Goal: Information Seeking & Learning: Learn about a topic

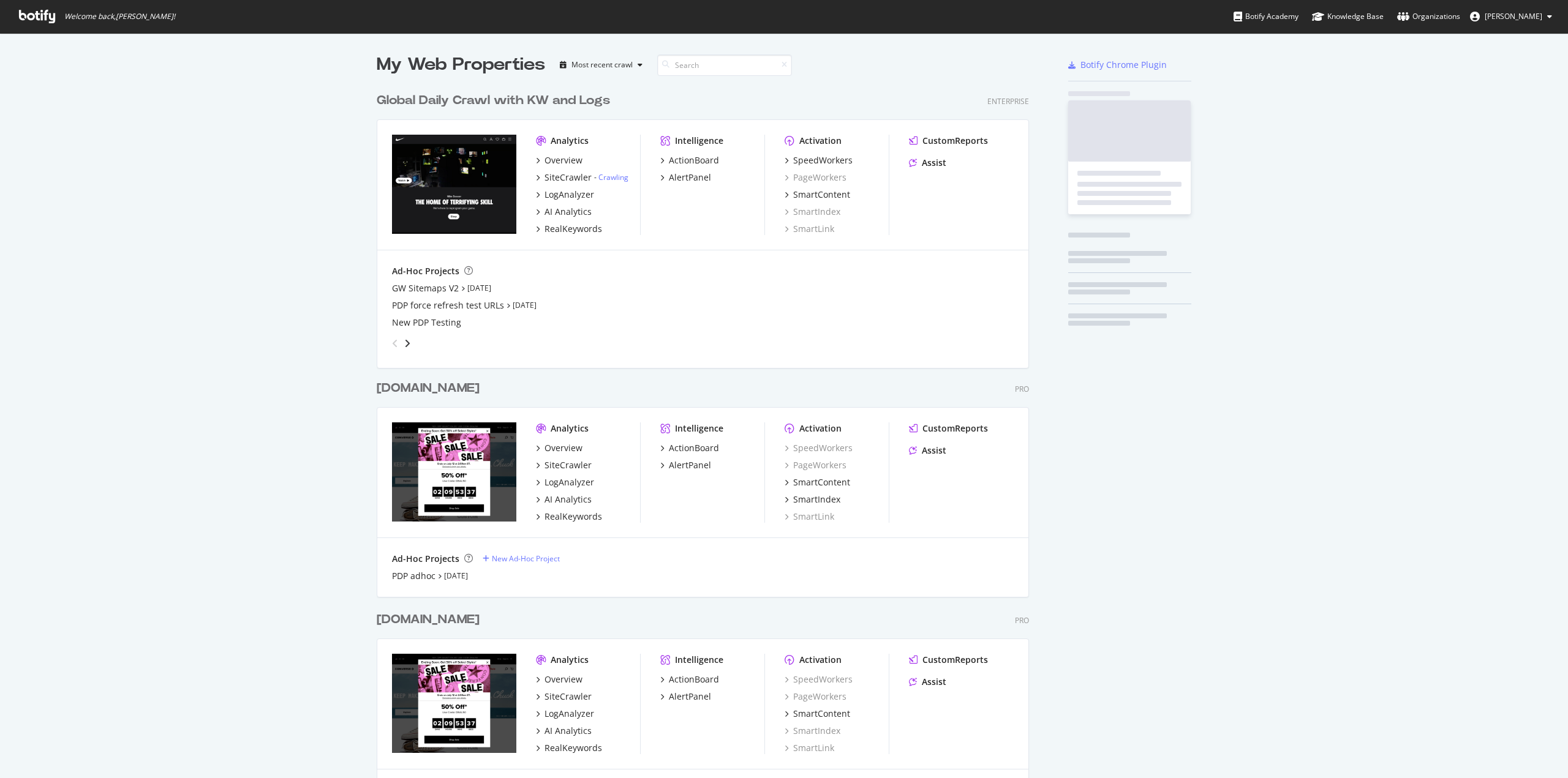
scroll to position [770, 1549]
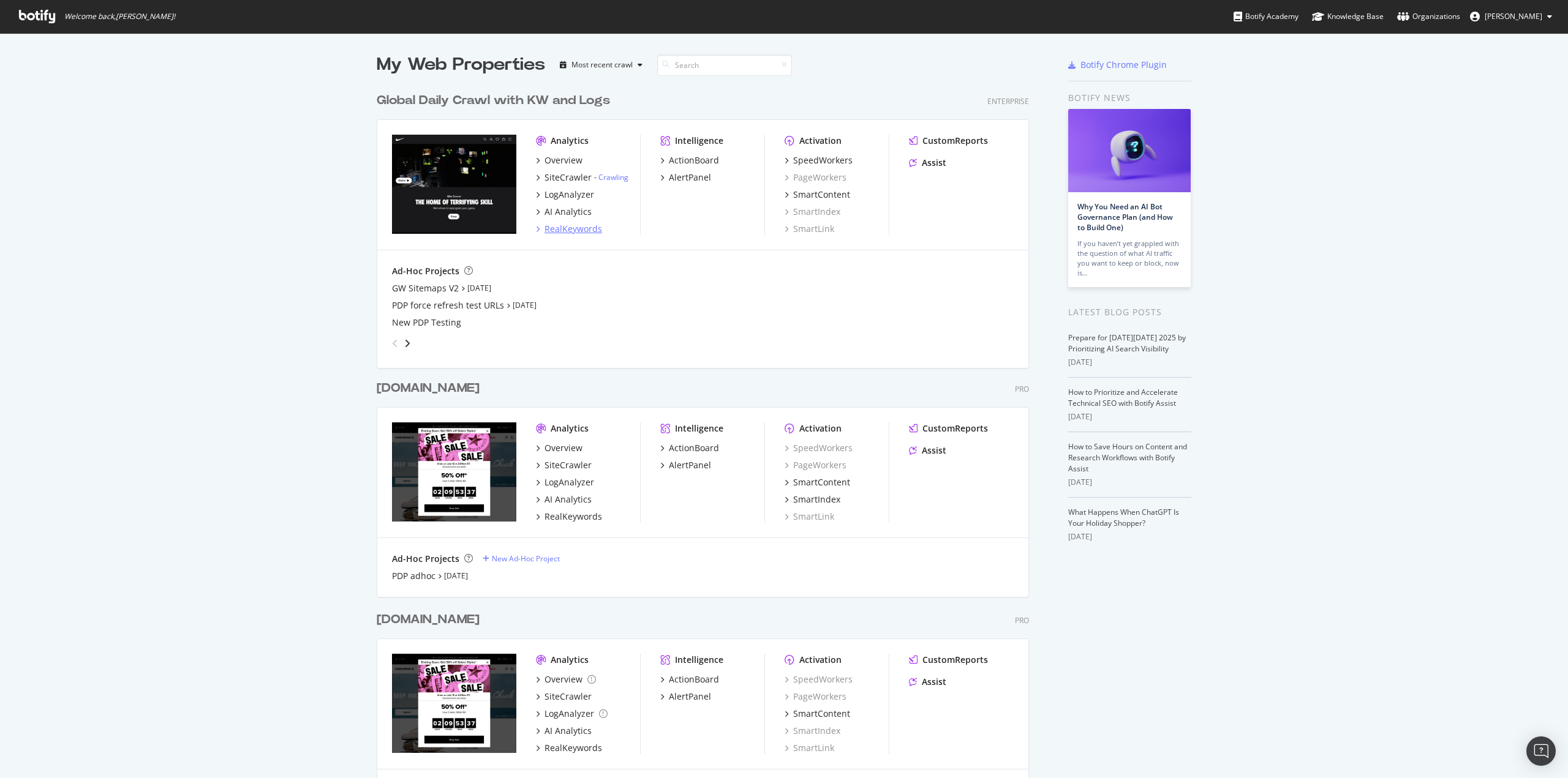
click at [561, 233] on div "RealKeywords" at bounding box center [573, 229] width 58 height 12
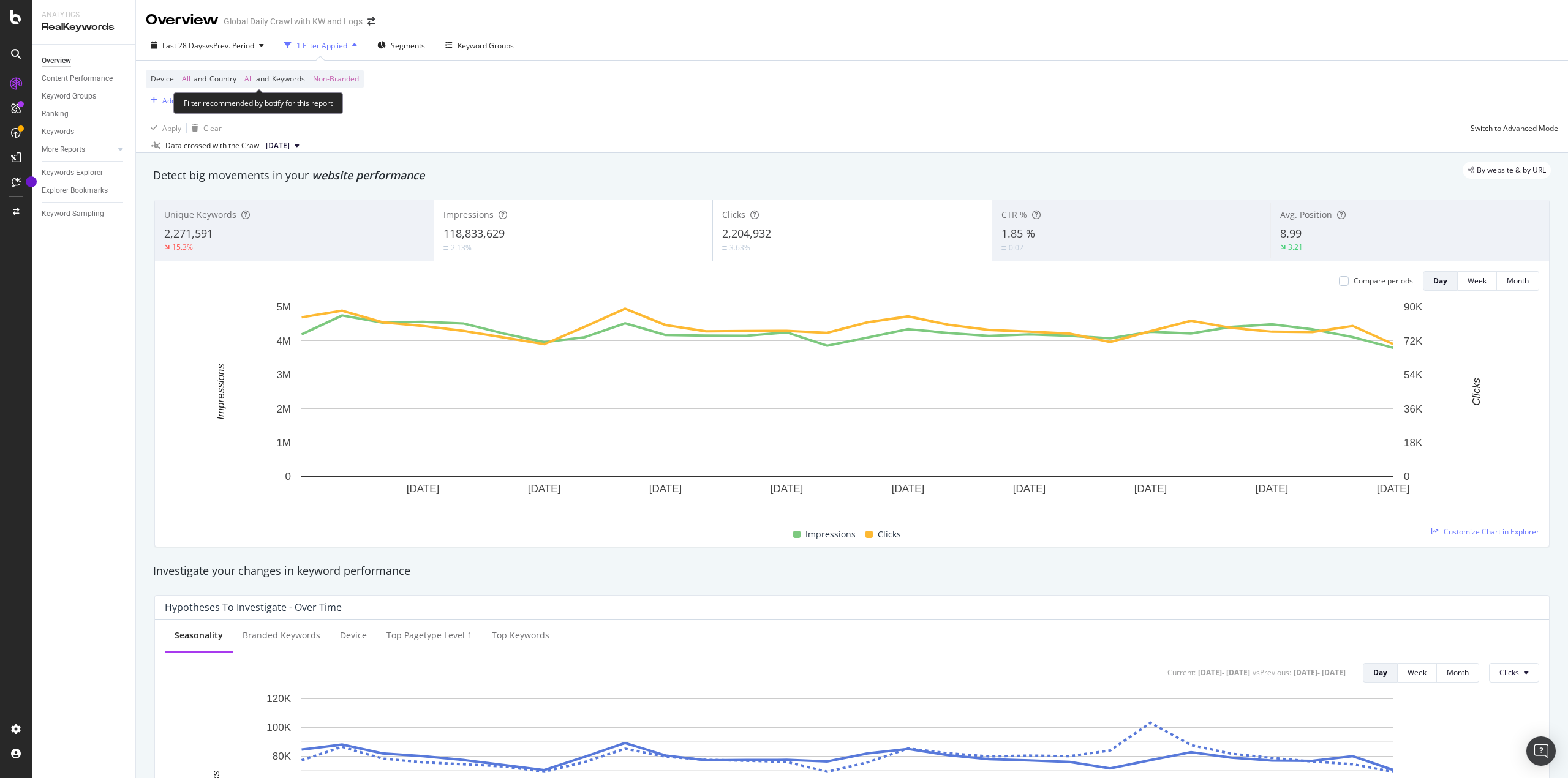
click at [350, 72] on span "Non-Branded" at bounding box center [336, 79] width 46 height 17
click at [321, 107] on span "Non-Branded" at bounding box center [315, 108] width 51 height 10
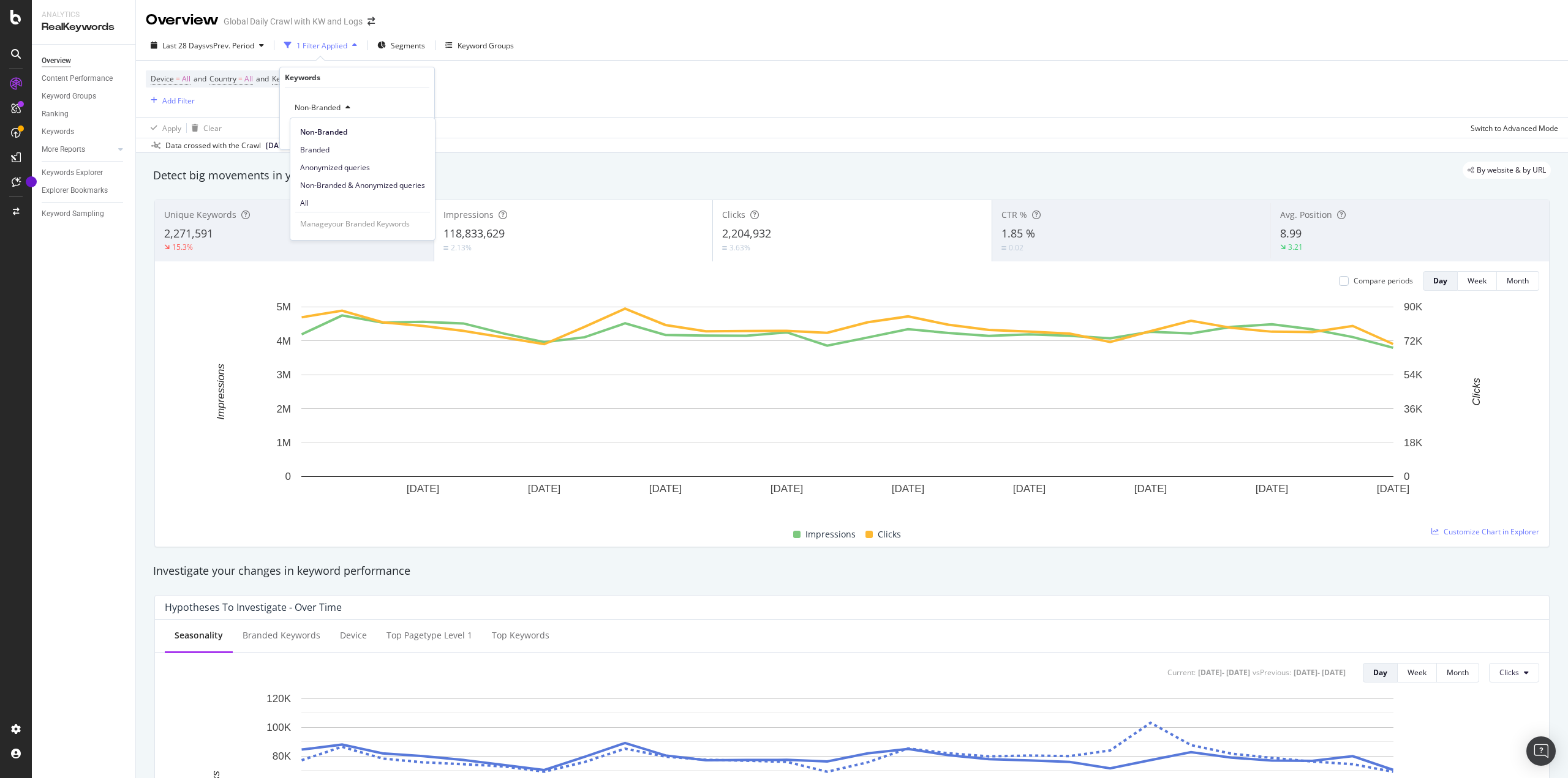
click at [472, 97] on div "Device = All and Country = All and Keywords = Non-Branded Add Filter" at bounding box center [852, 89] width 1412 height 57
click at [164, 108] on button "Add Filter" at bounding box center [170, 100] width 49 height 14
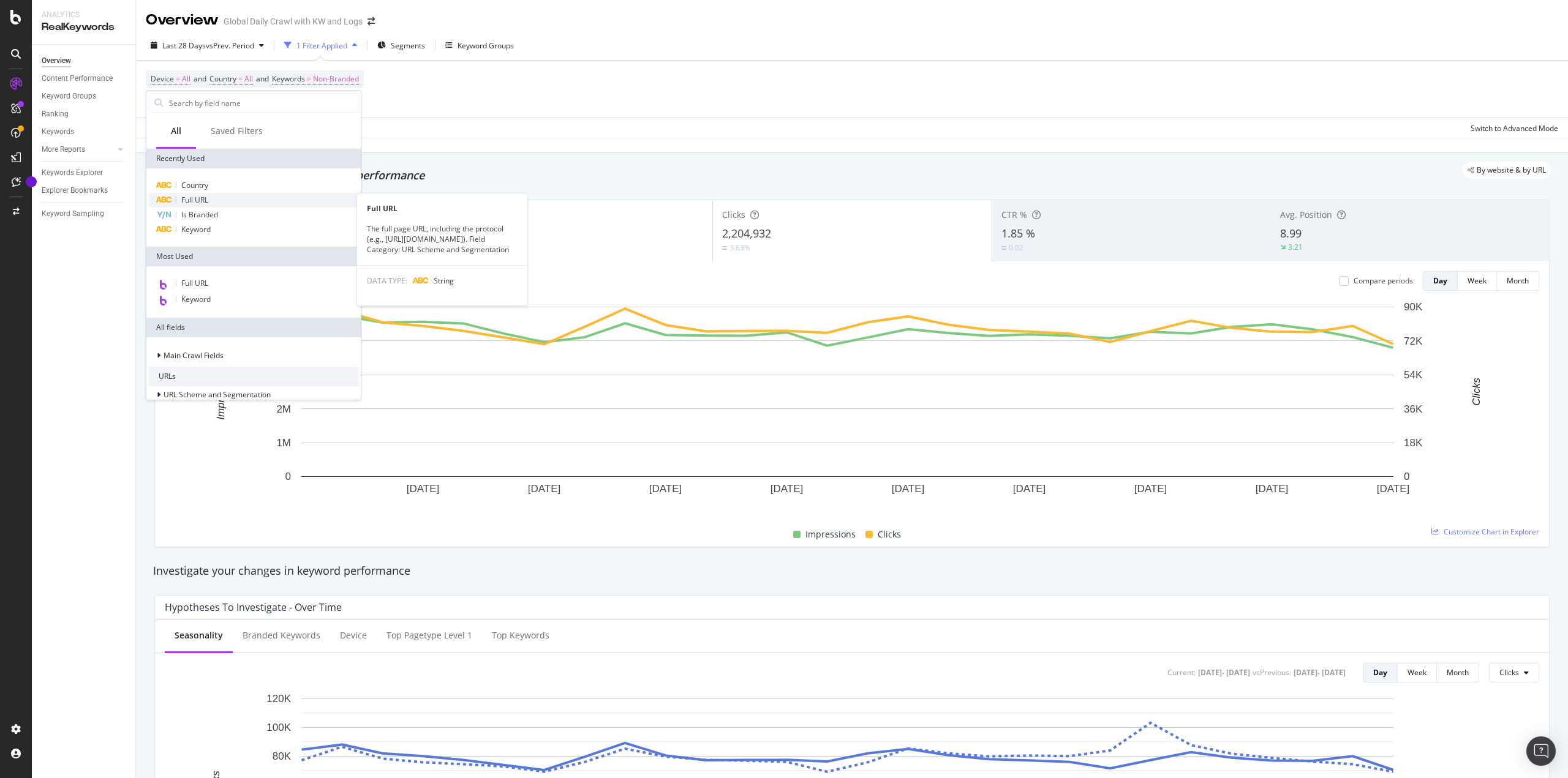
click at [219, 197] on div "Full URL" at bounding box center [253, 200] width 209 height 14
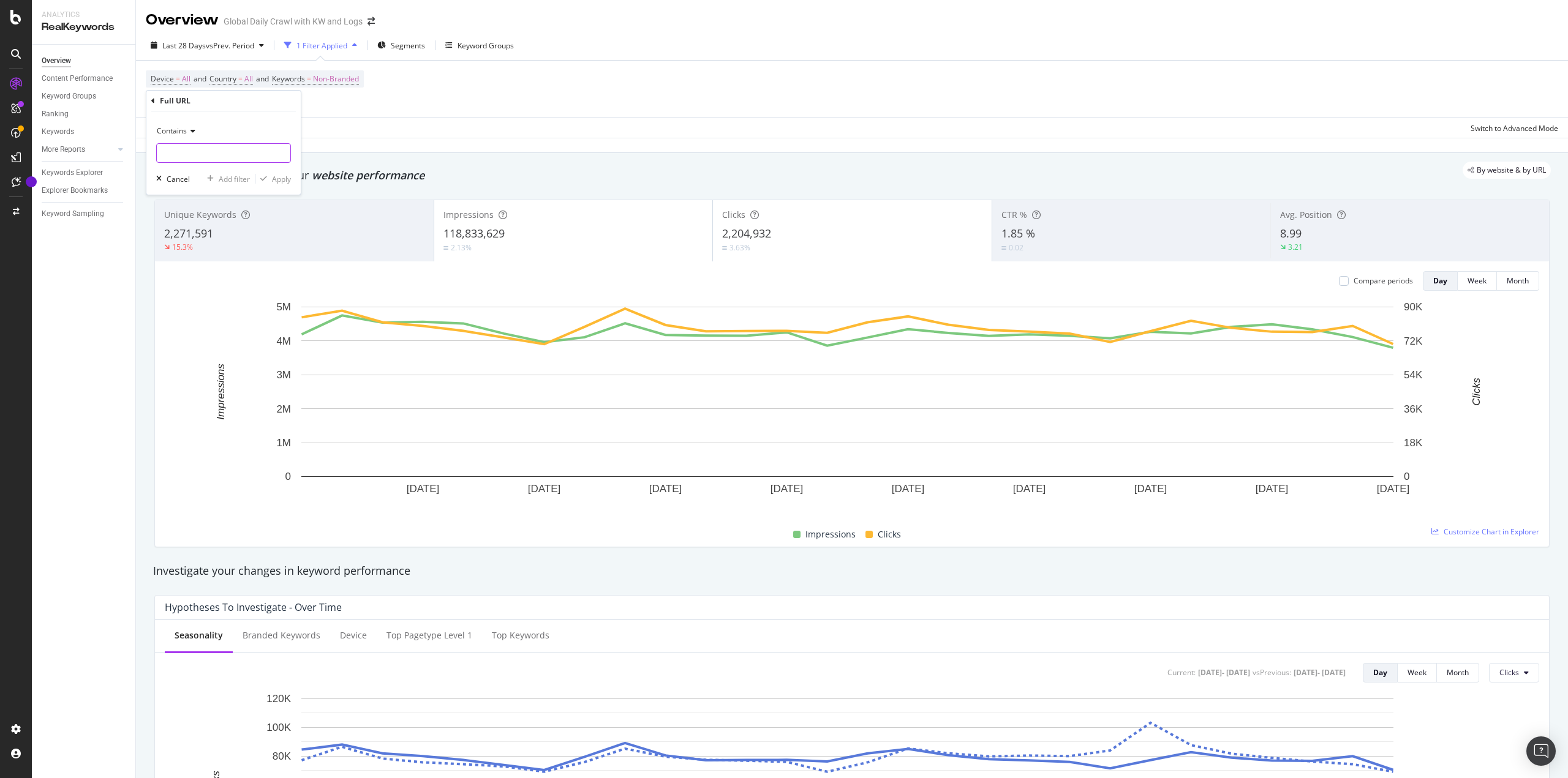
click at [207, 147] on input "text" at bounding box center [224, 153] width 134 height 19
paste input "58jto"
type input "58jto"
click at [281, 183] on div "Apply" at bounding box center [281, 179] width 19 height 10
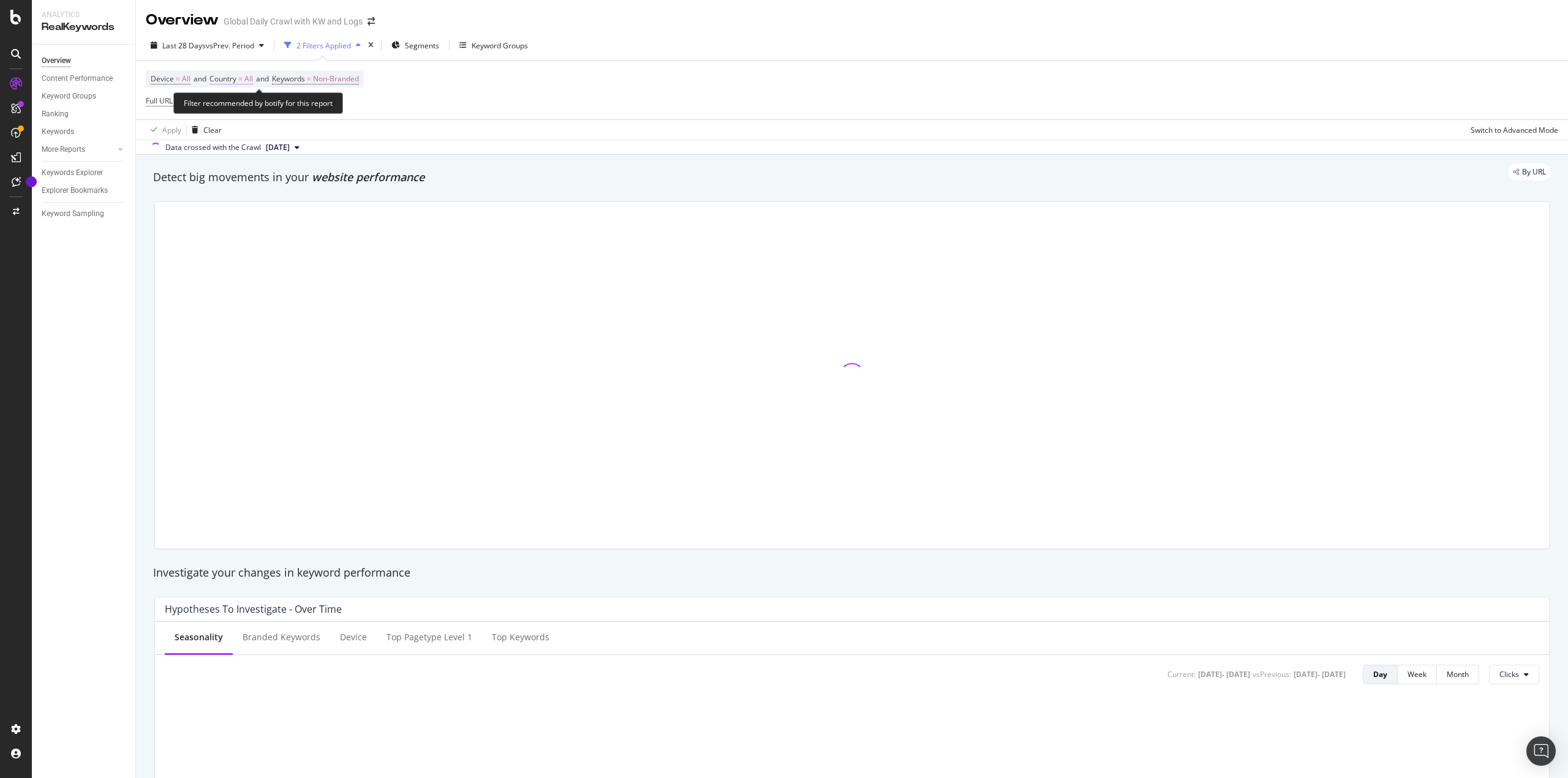
click at [242, 83] on span "=" at bounding box center [240, 79] width 4 height 10
click at [238, 104] on icon at bounding box center [236, 108] width 8 height 8
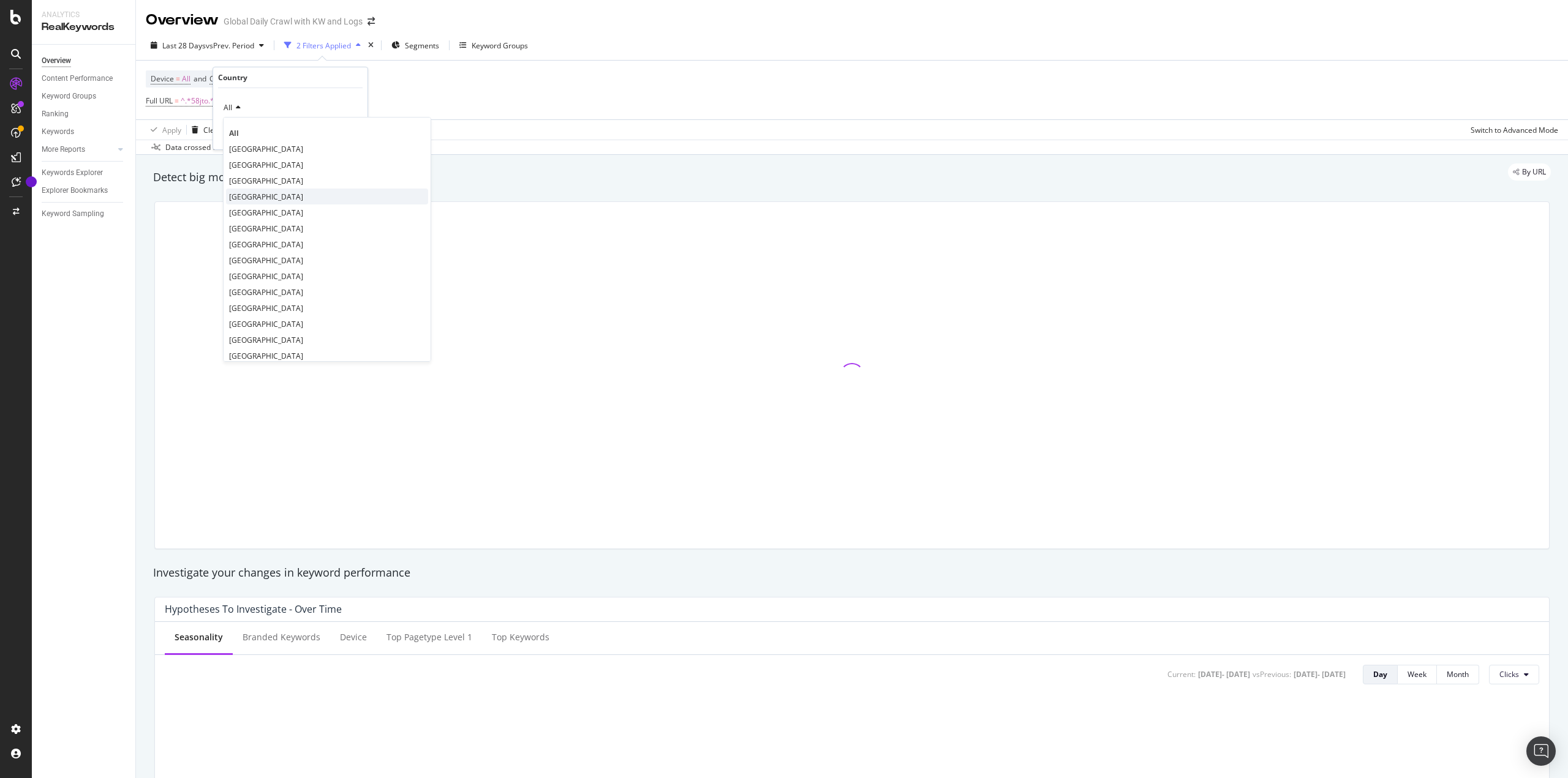
click at [257, 195] on span "[GEOGRAPHIC_DATA]" at bounding box center [265, 197] width 74 height 10
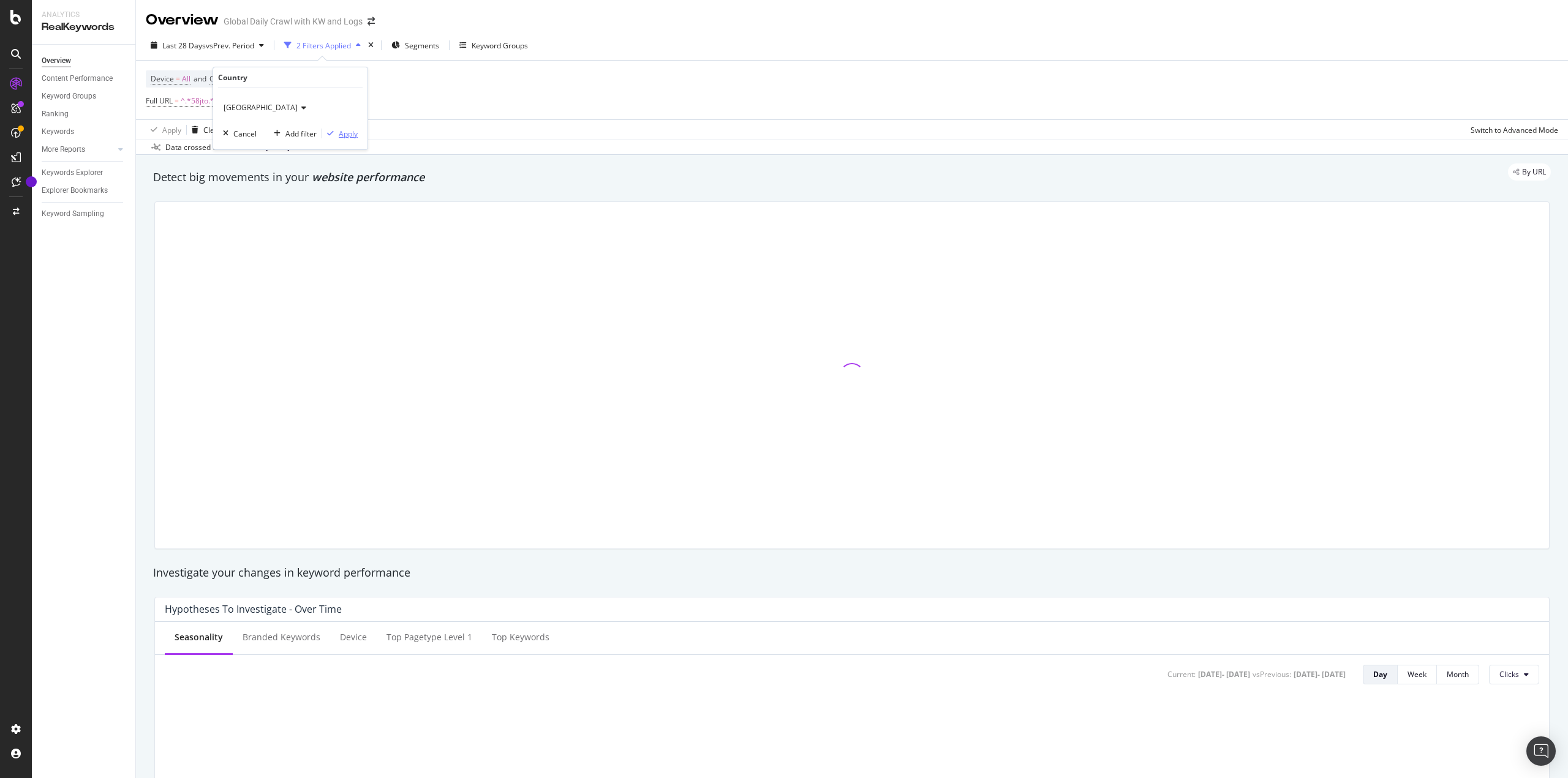
click at [353, 129] on div "Apply" at bounding box center [348, 134] width 19 height 10
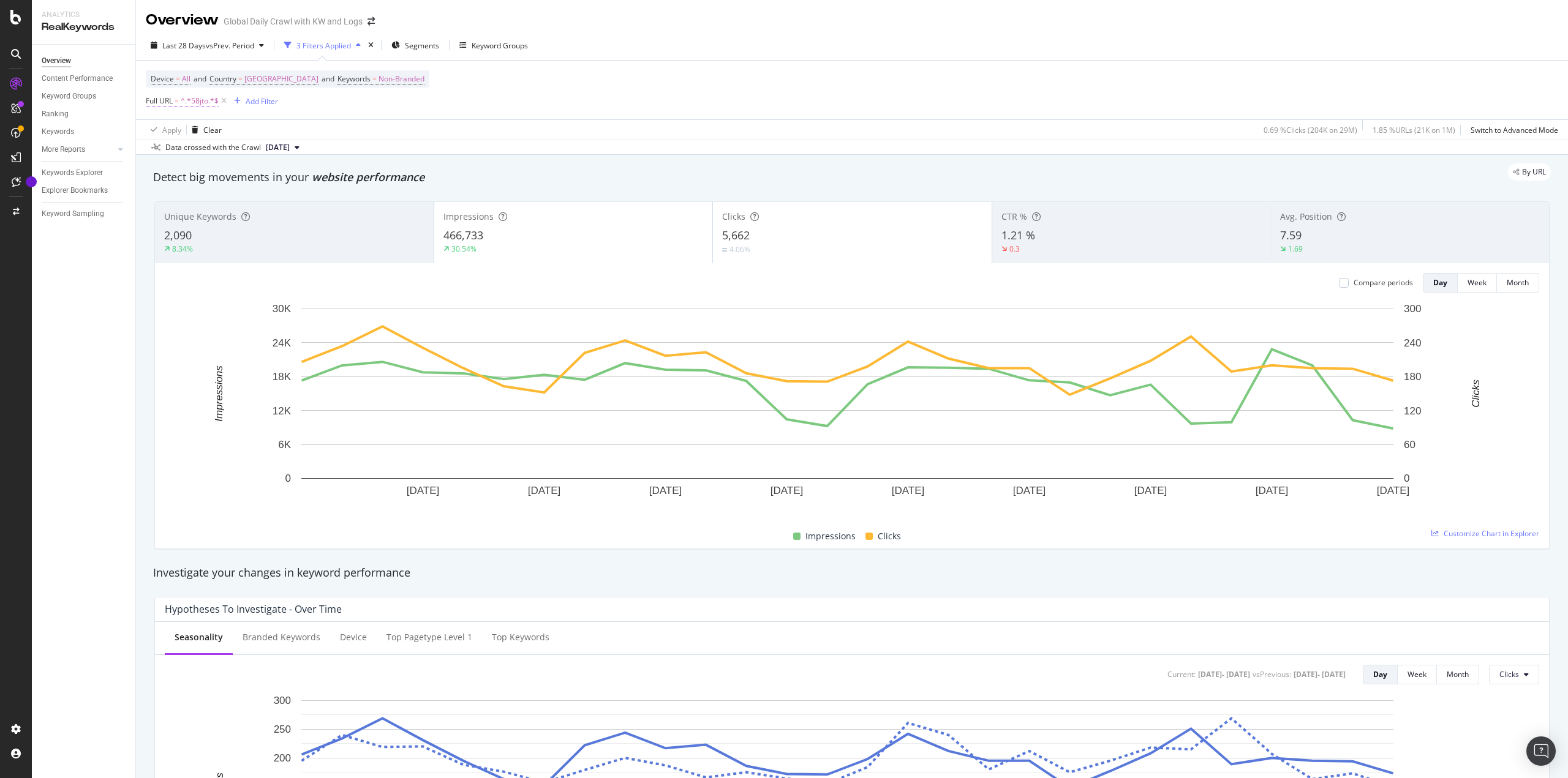
click at [192, 99] on span "^.*58jto.*$" at bounding box center [199, 101] width 38 height 17
click at [224, 140] on div "Contains" at bounding box center [223, 130] width 135 height 19
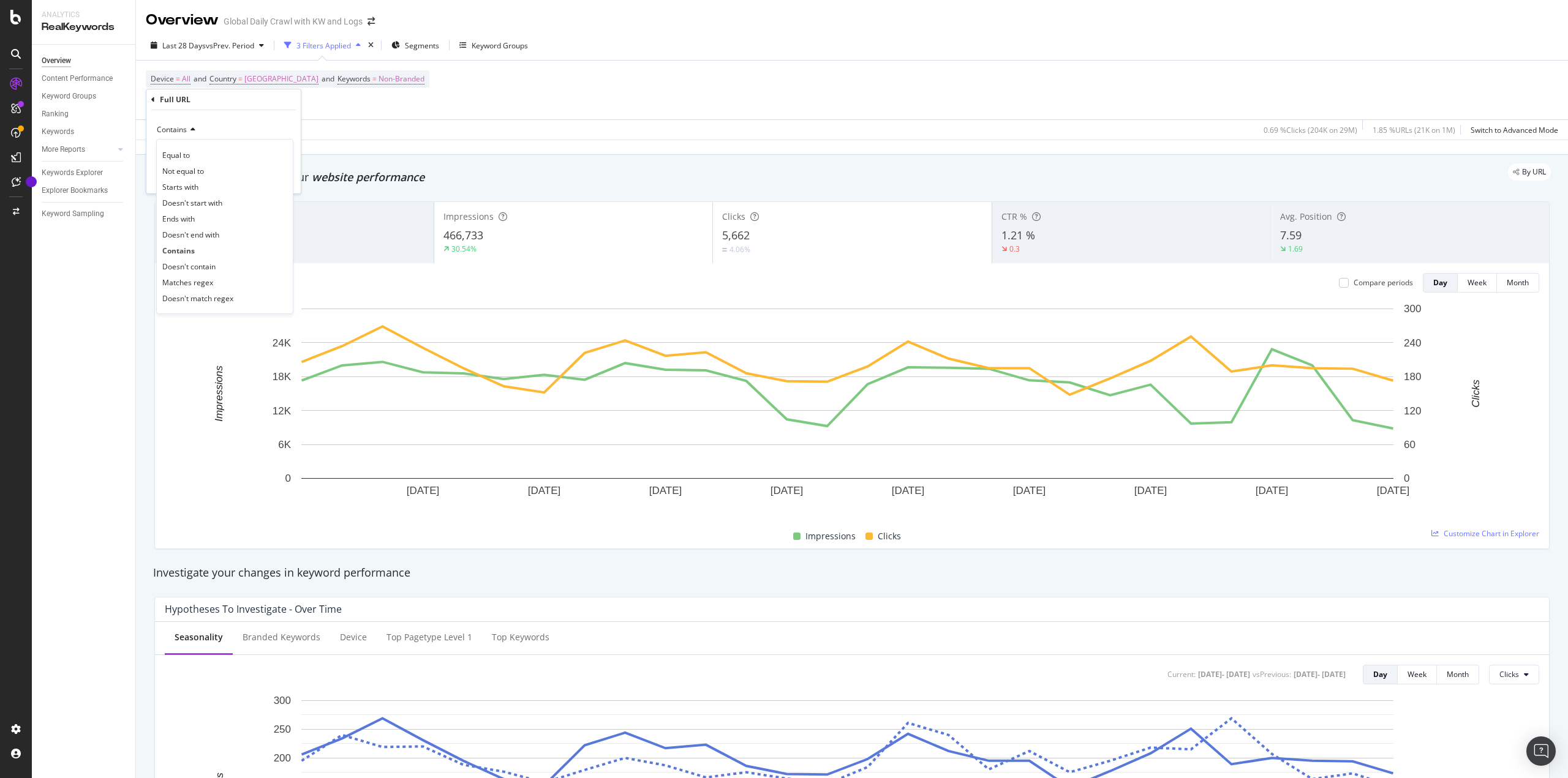
click at [210, 131] on div "Contains" at bounding box center [223, 130] width 135 height 19
click at [209, 144] on input "58jto" at bounding box center [214, 152] width 116 height 19
paste input "29sh2"
type input "29sh2"
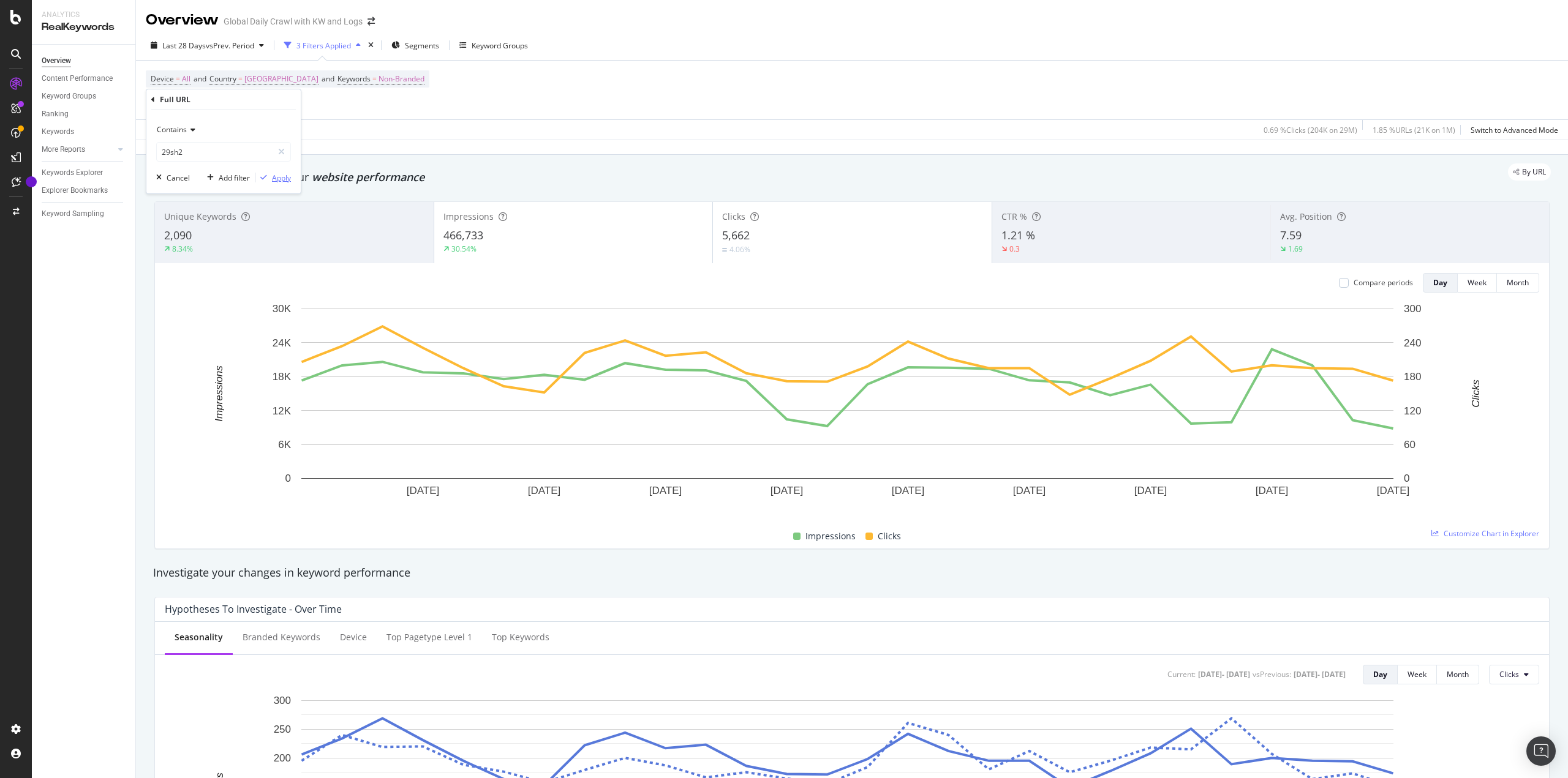
click at [276, 175] on div "Apply" at bounding box center [281, 178] width 19 height 10
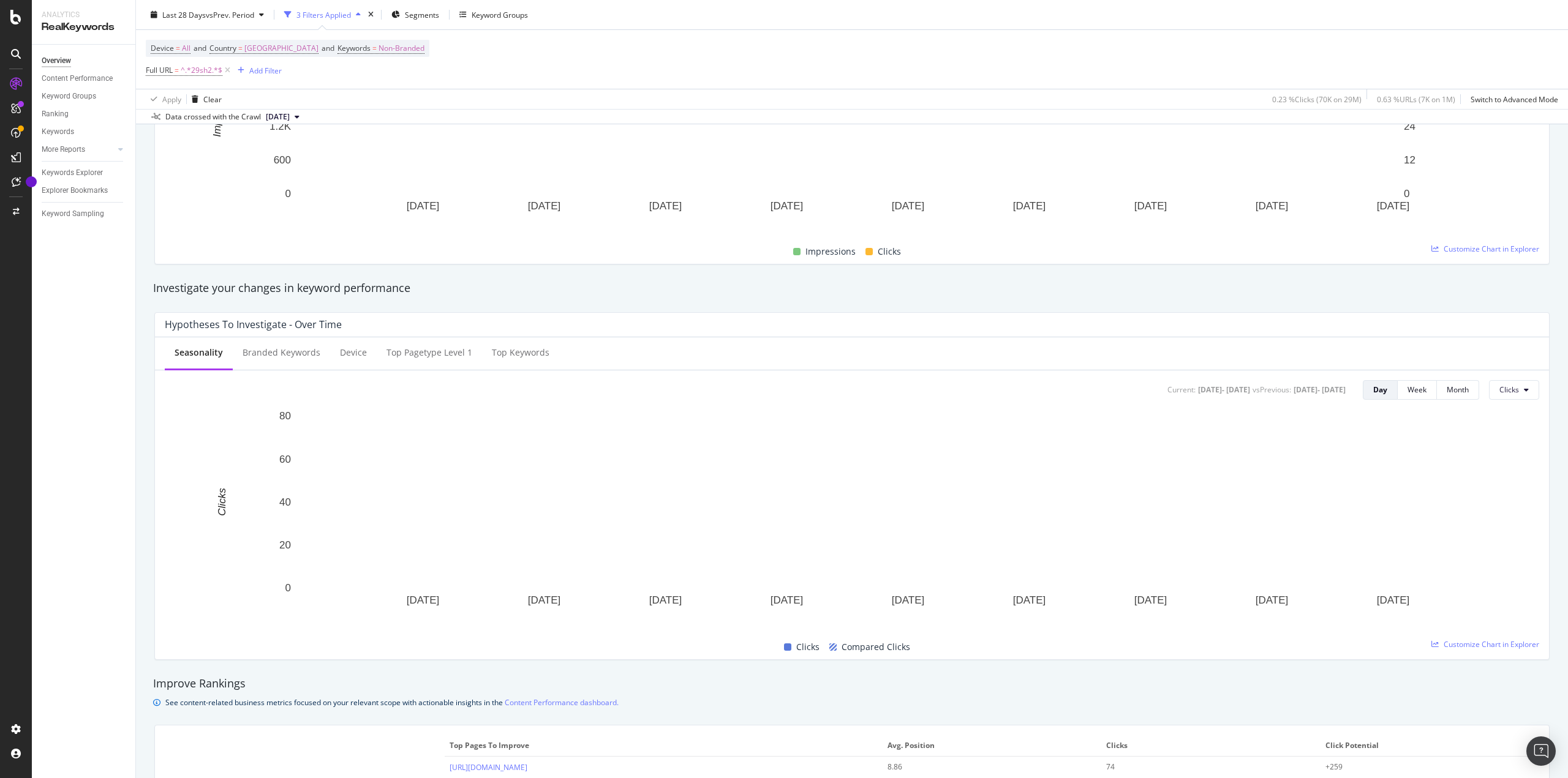
scroll to position [269, 0]
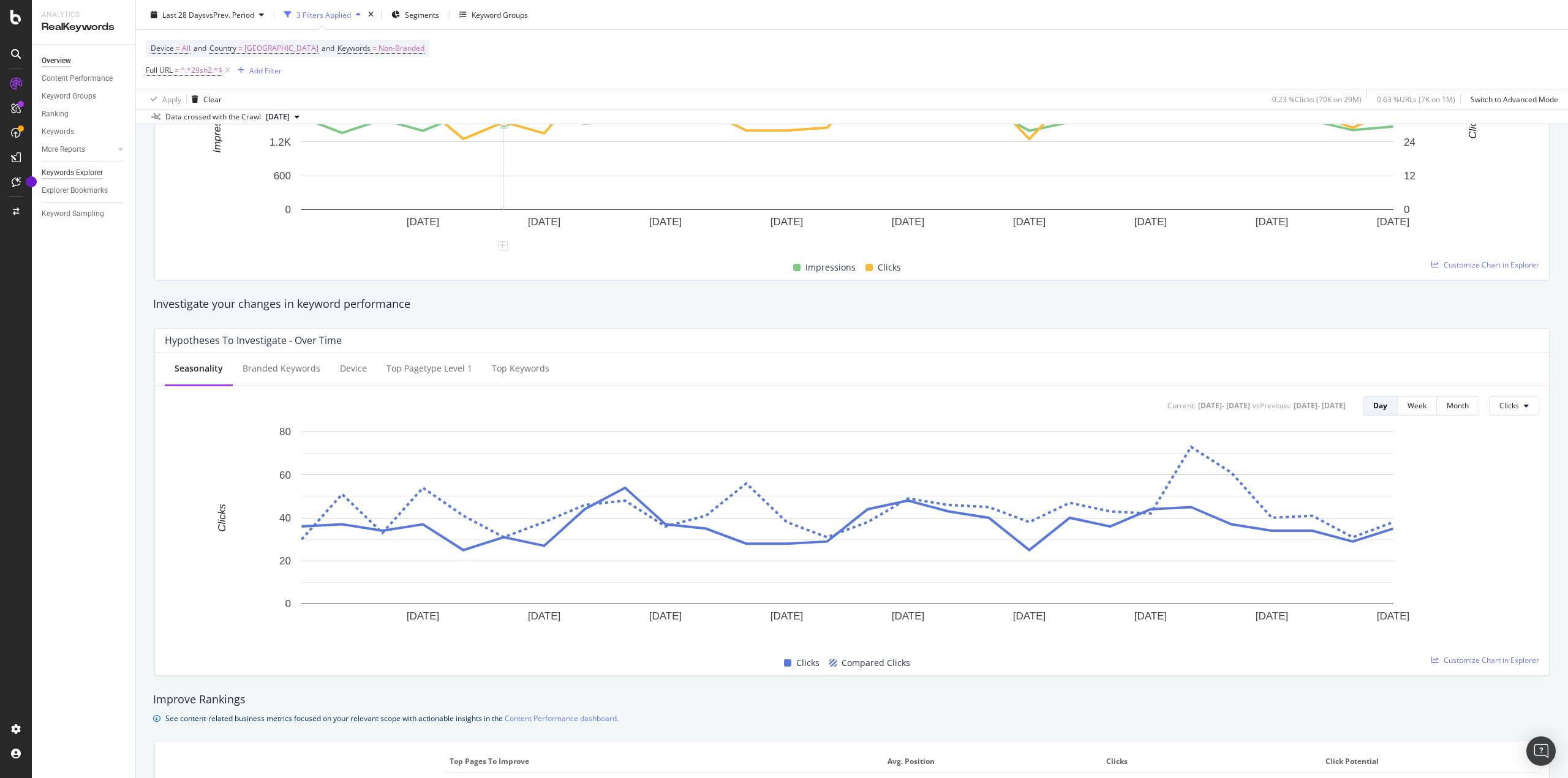
click at [75, 175] on div "Keywords Explorer" at bounding box center [72, 173] width 61 height 13
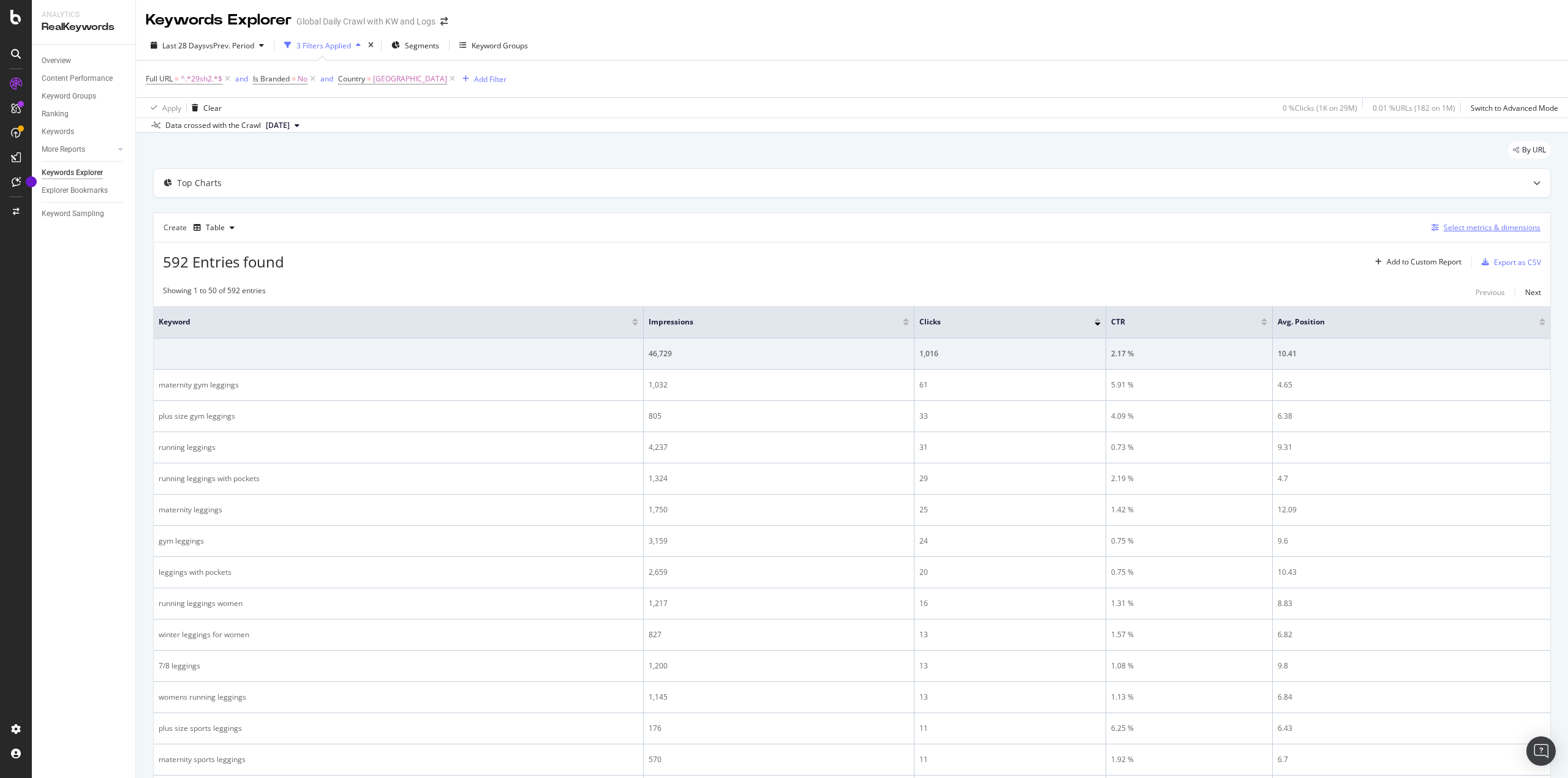
click at [1456, 232] on div "Select metrics & dimensions" at bounding box center [1492, 227] width 97 height 10
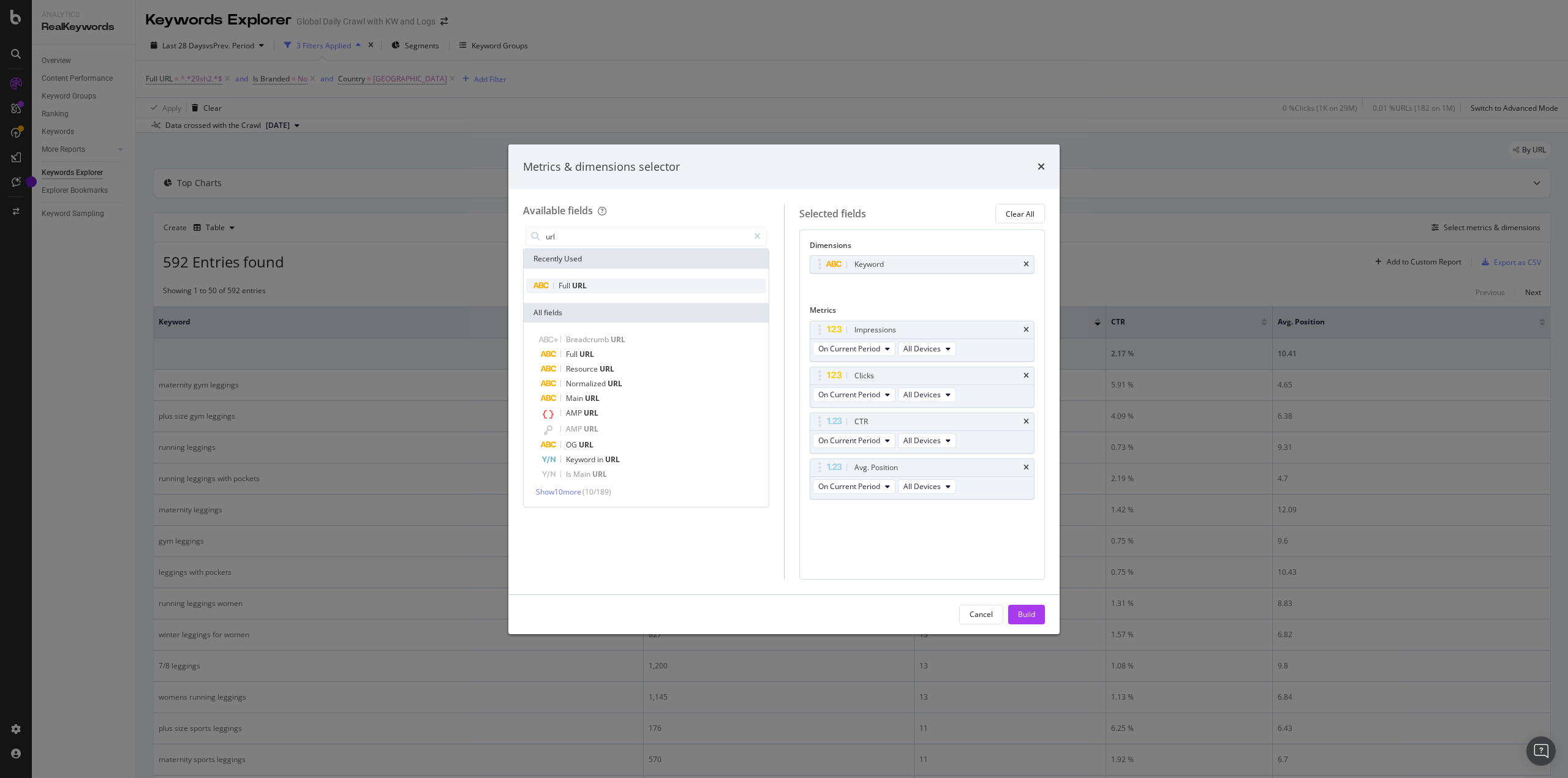
click at [633, 280] on div "Full URL" at bounding box center [646, 286] width 240 height 14
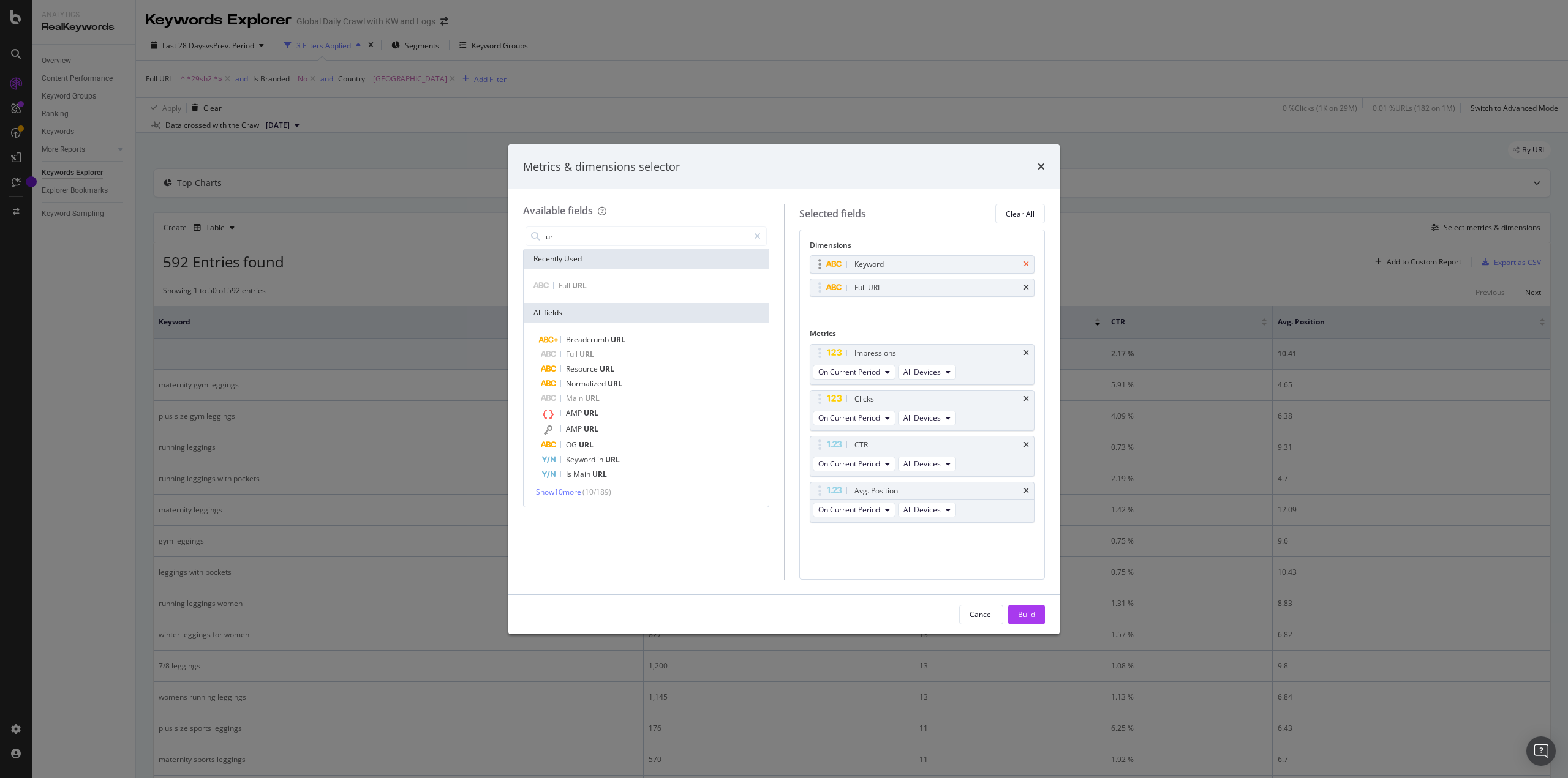
click at [1027, 267] on icon "times" at bounding box center [1026, 264] width 6 height 8
click at [642, 227] on input "url" at bounding box center [646, 236] width 204 height 19
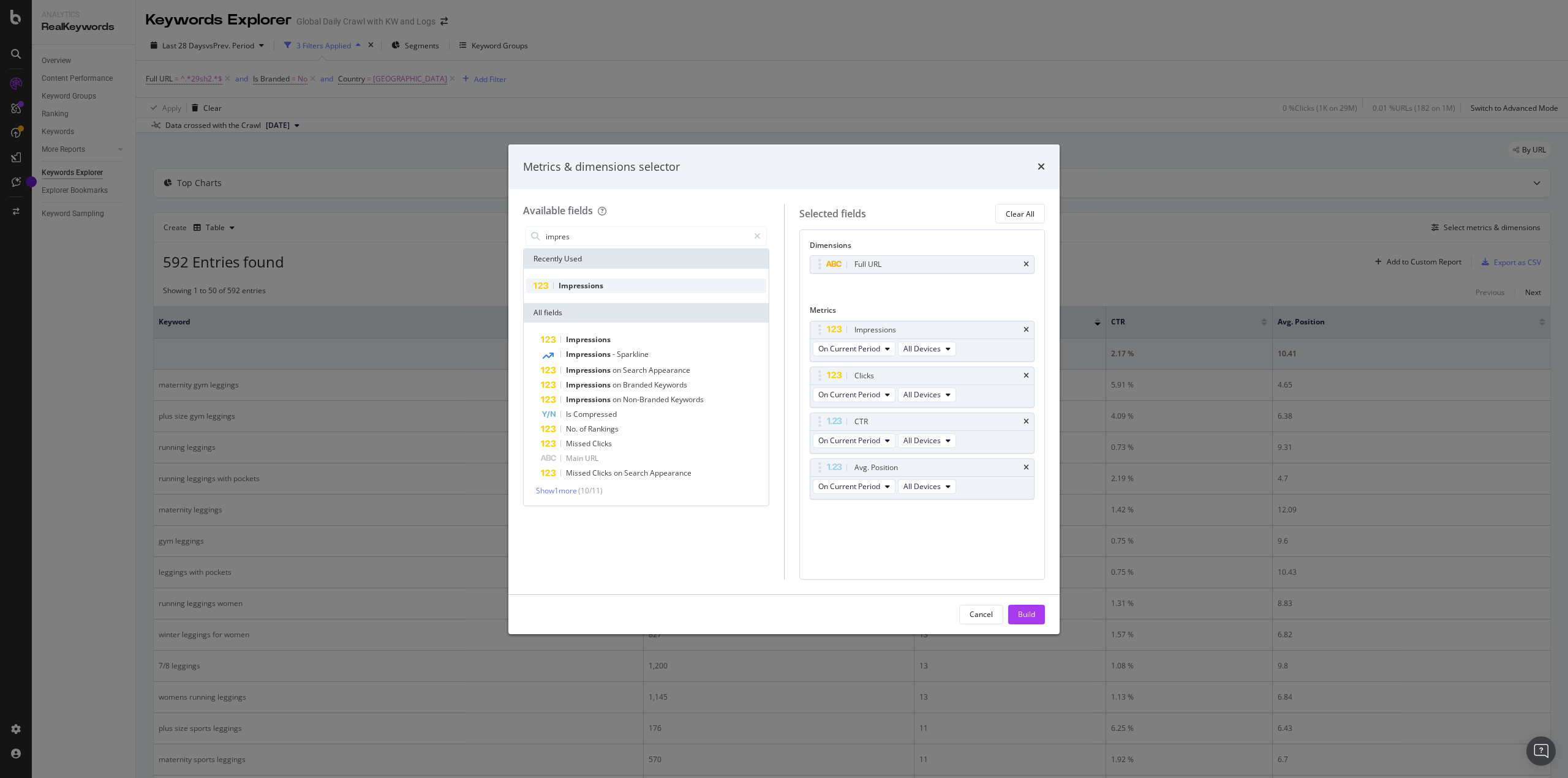
click at [622, 291] on div "Impressions" at bounding box center [646, 286] width 240 height 14
drag, startPoint x: 818, startPoint y: 513, endPoint x: 824, endPoint y: 370, distance: 143.1
click at [824, 370] on body "Analytics RealKeywords Overview Content Performance Keyword Groups Ranking Keyw…" at bounding box center [784, 389] width 1568 height 778
click at [599, 234] on input "impres" at bounding box center [646, 236] width 204 height 19
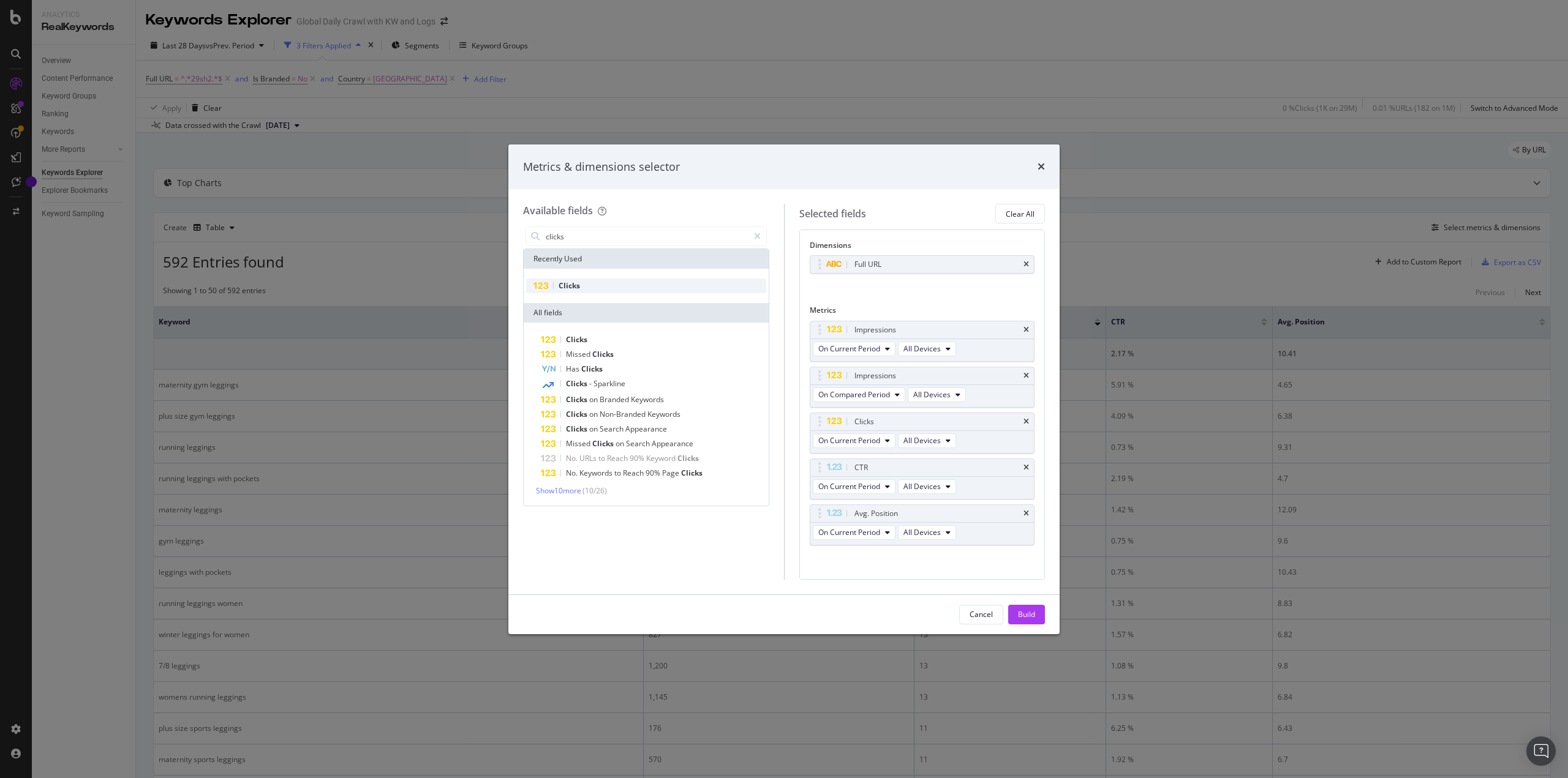
click at [596, 283] on div "Clicks" at bounding box center [646, 286] width 240 height 14
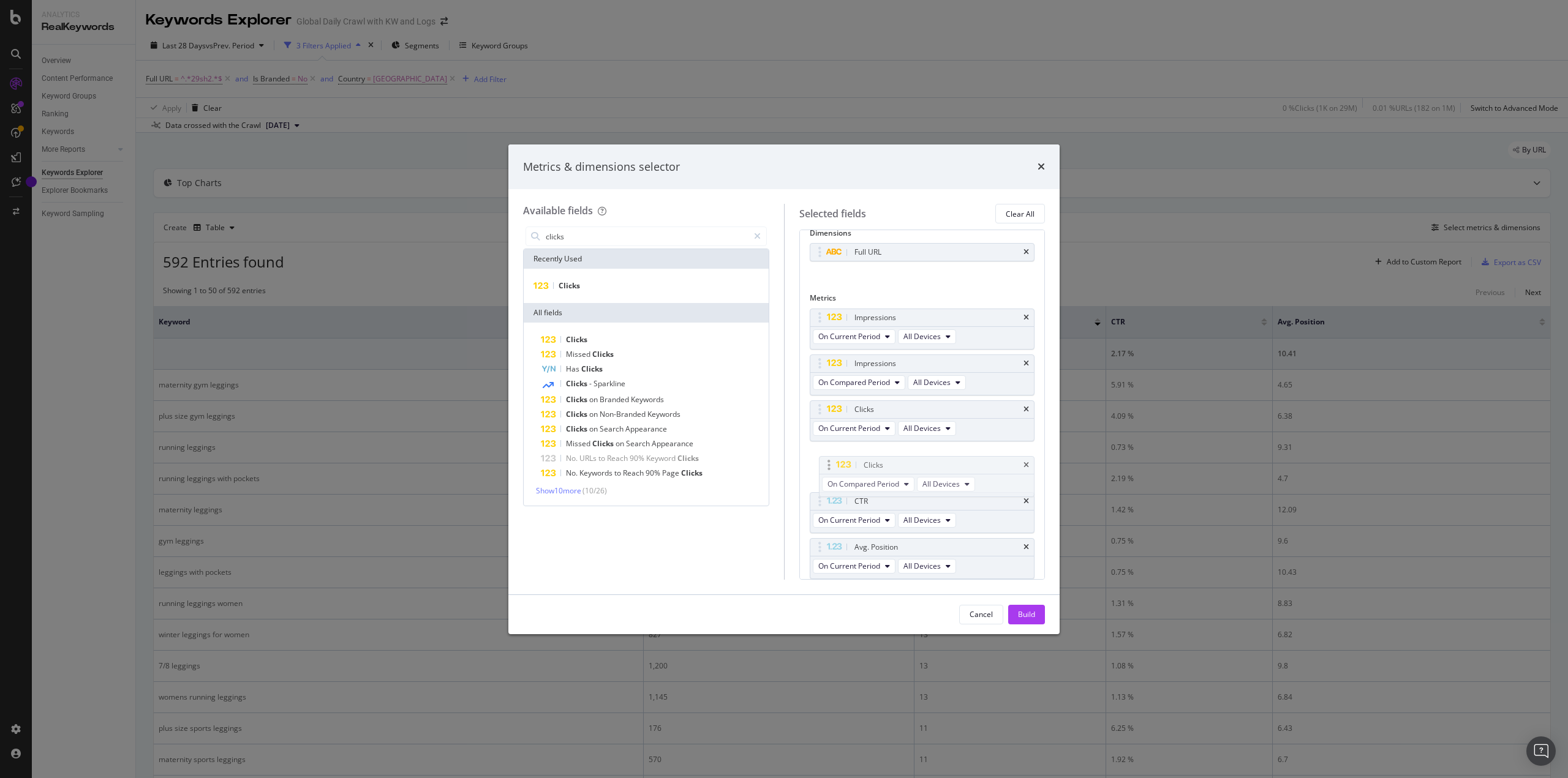
drag, startPoint x: 820, startPoint y: 547, endPoint x: 826, endPoint y: 466, distance: 81.2
click at [826, 466] on body "Analytics RealKeywords Overview Content Performance Keyword Groups Ranking Keyw…" at bounding box center [784, 389] width 1568 height 778
click at [620, 240] on input "clicks" at bounding box center [646, 236] width 204 height 19
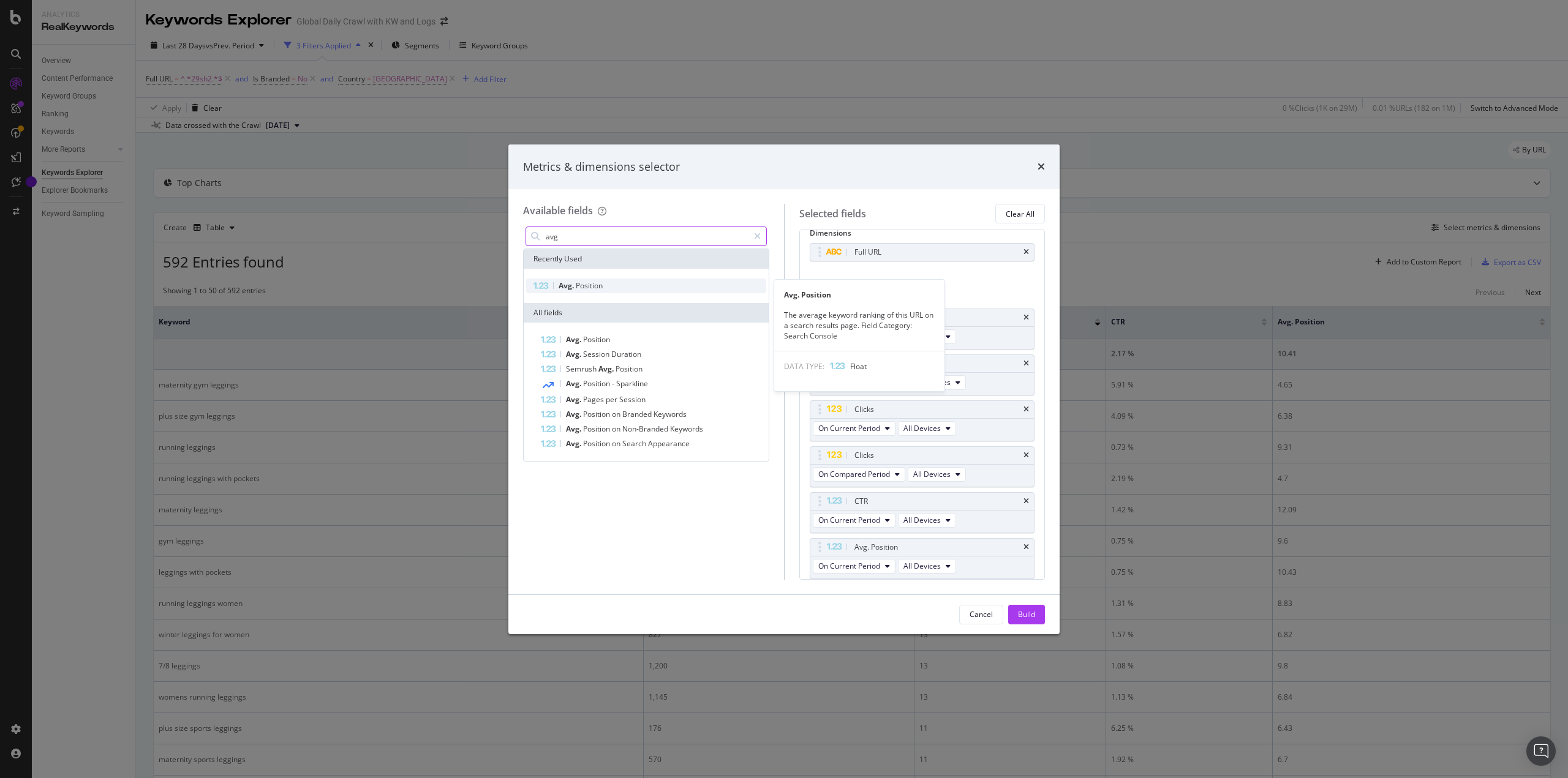
type input "avg"
click at [617, 288] on div "Avg. Position" at bounding box center [646, 286] width 240 height 14
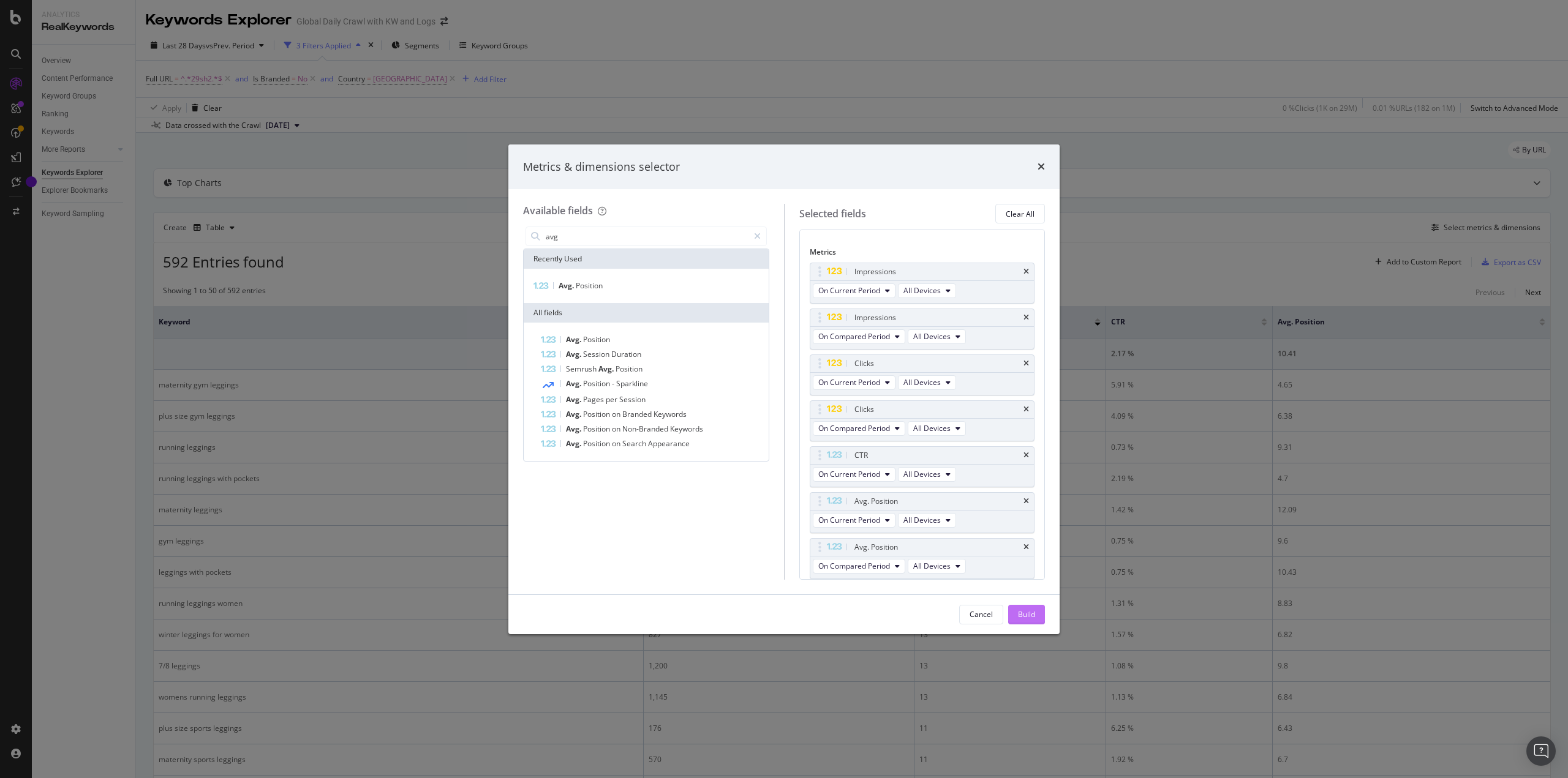
click at [1017, 612] on button "Build" at bounding box center [1026, 614] width 36 height 19
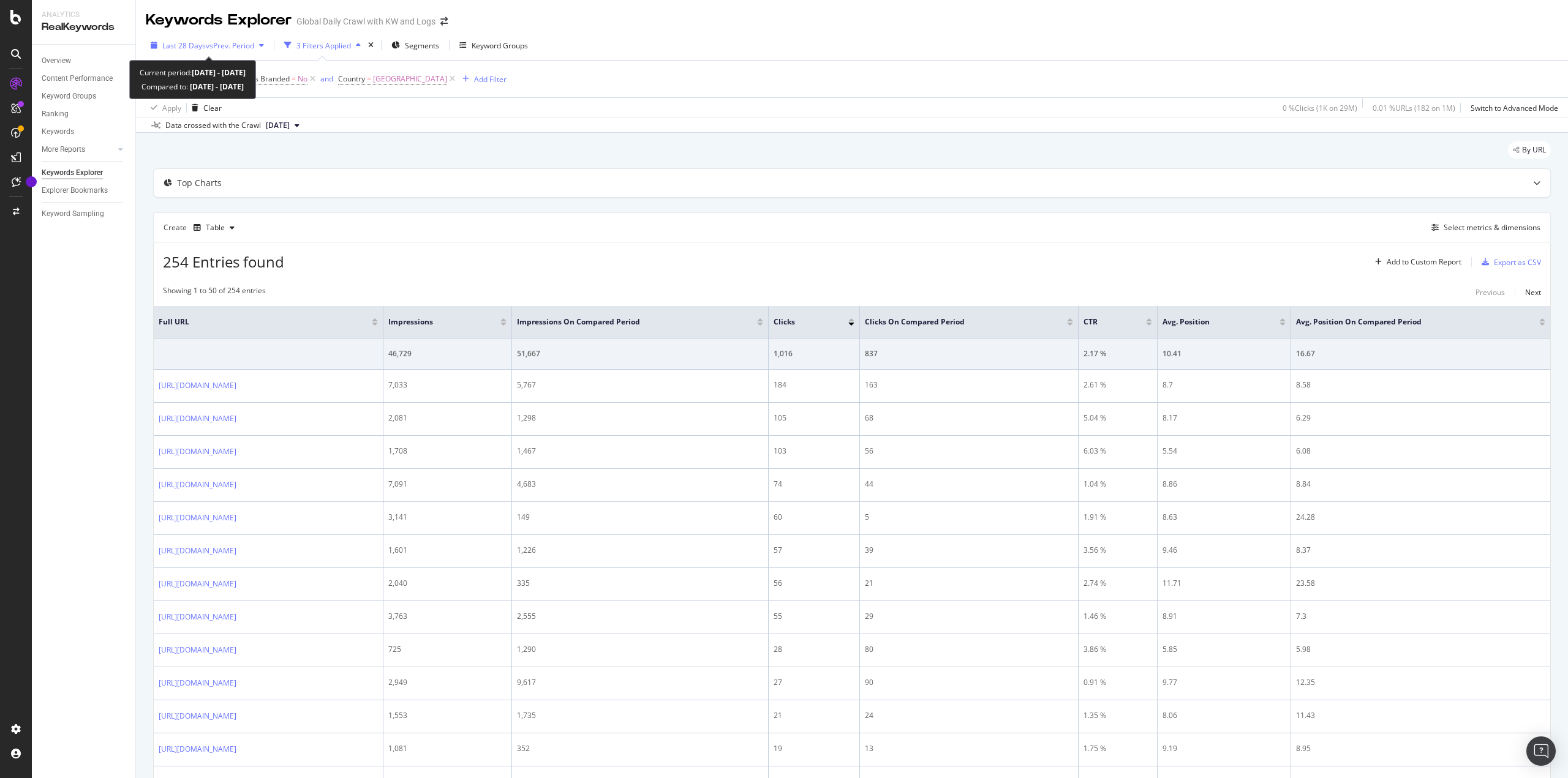
click at [229, 45] on span "vs Prev. Period" at bounding box center [230, 46] width 48 height 10
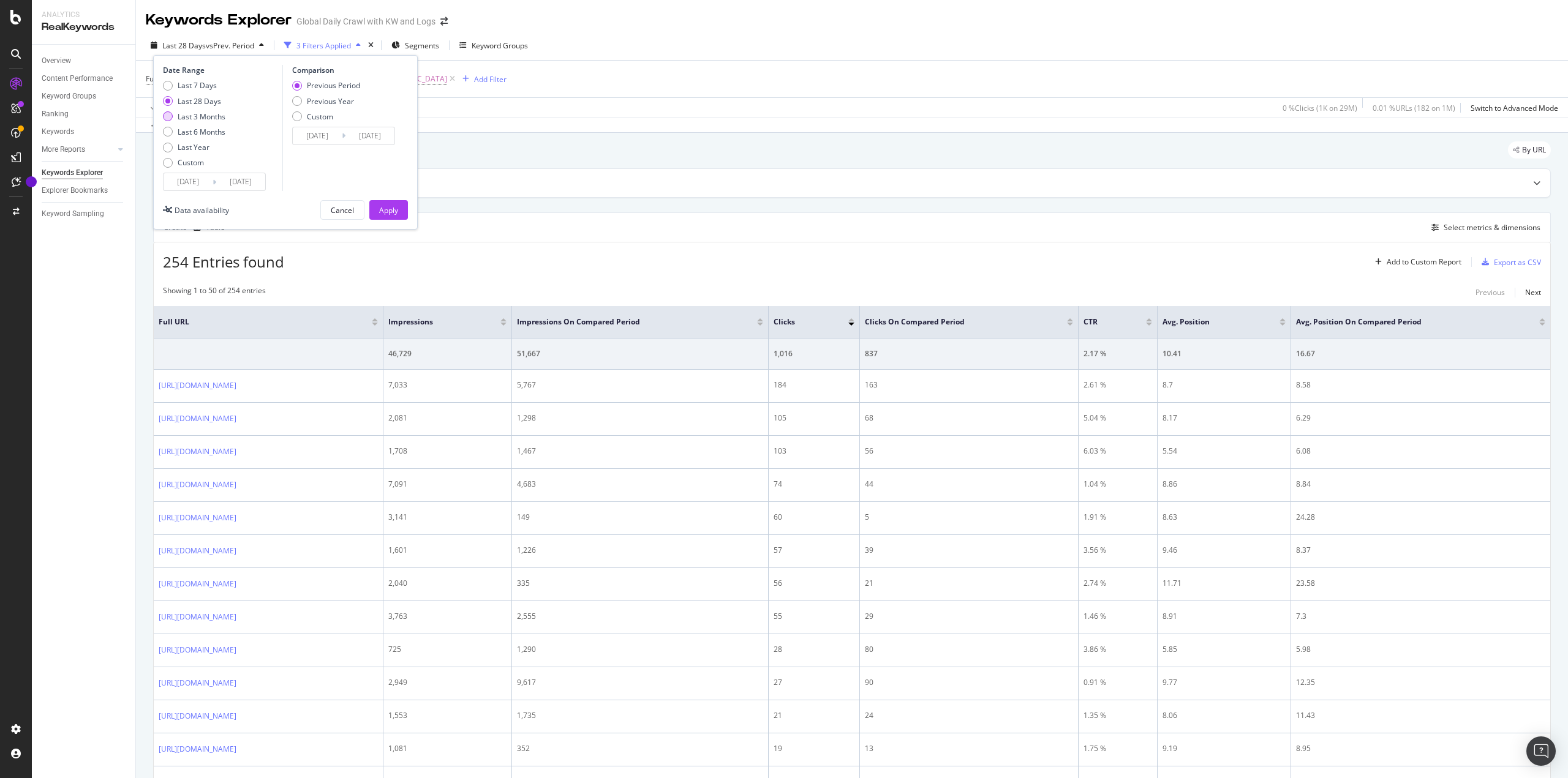
click at [207, 121] on div "Last 3 Months" at bounding box center [202, 117] width 47 height 10
type input "[DATE]"
click at [333, 104] on div "Previous Year" at bounding box center [331, 101] width 47 height 10
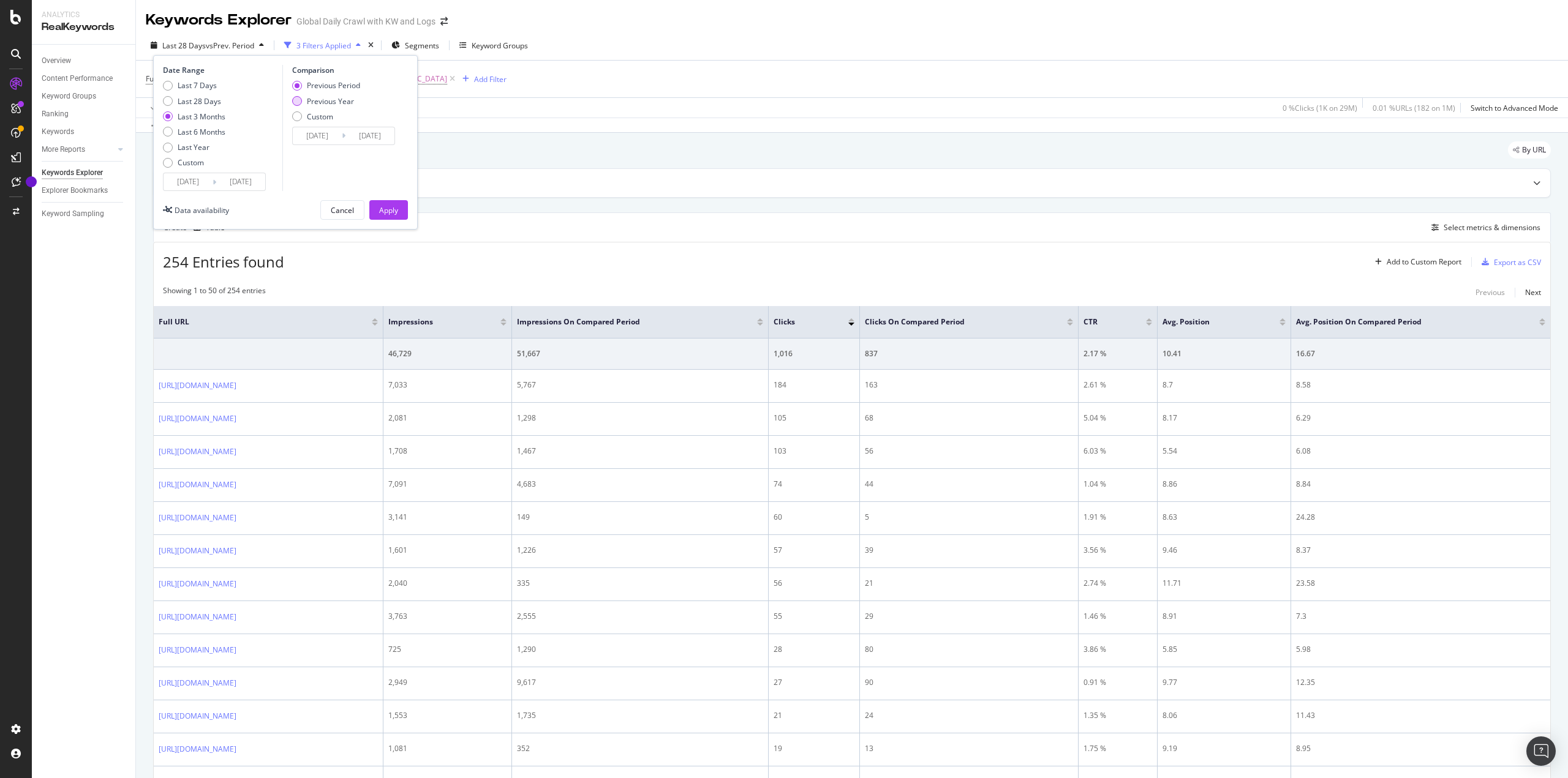
type input "[DATE]"
click at [387, 211] on div "Apply" at bounding box center [388, 210] width 19 height 10
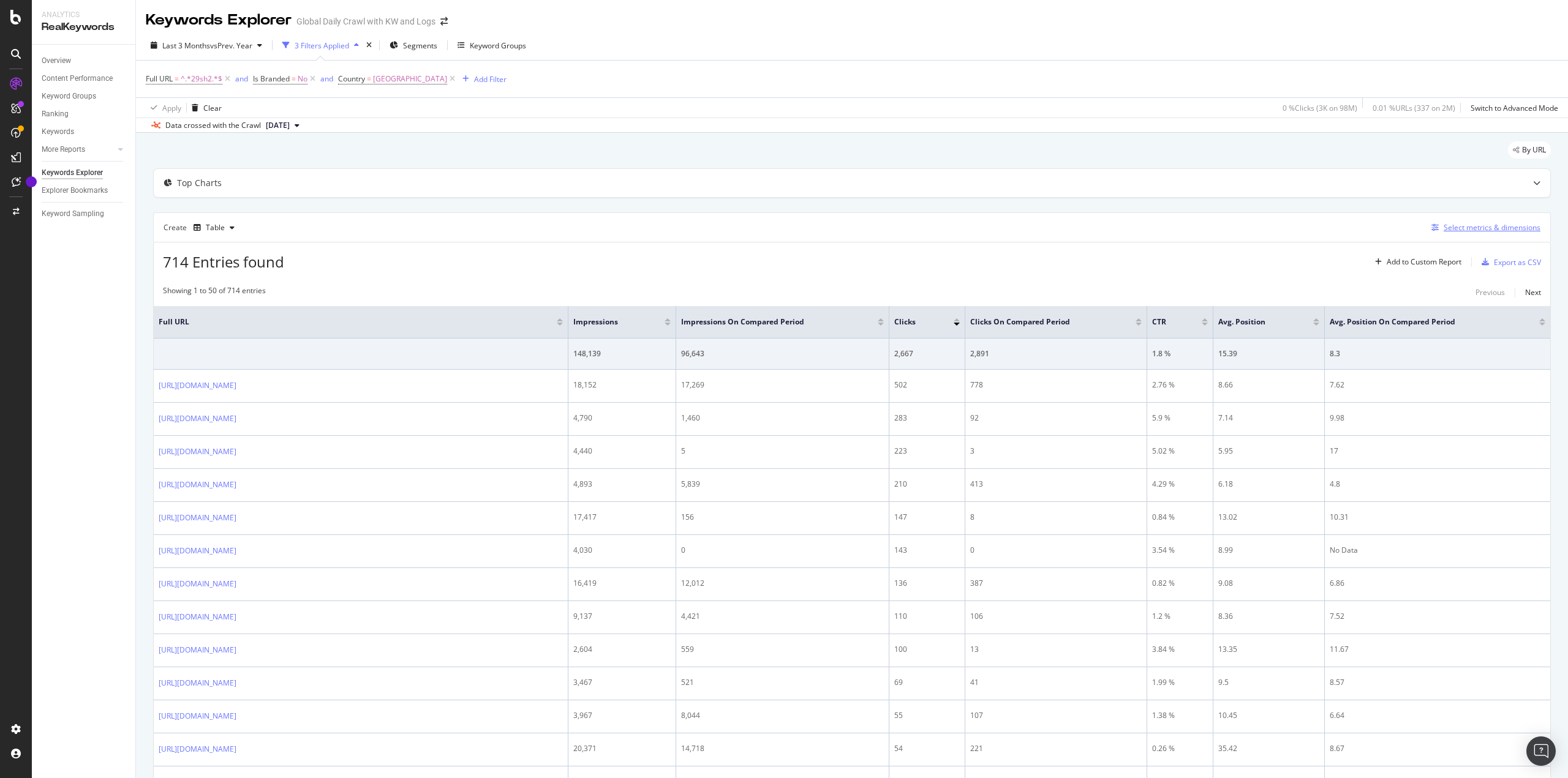
click at [1474, 229] on div "Select metrics & dimensions" at bounding box center [1492, 227] width 97 height 10
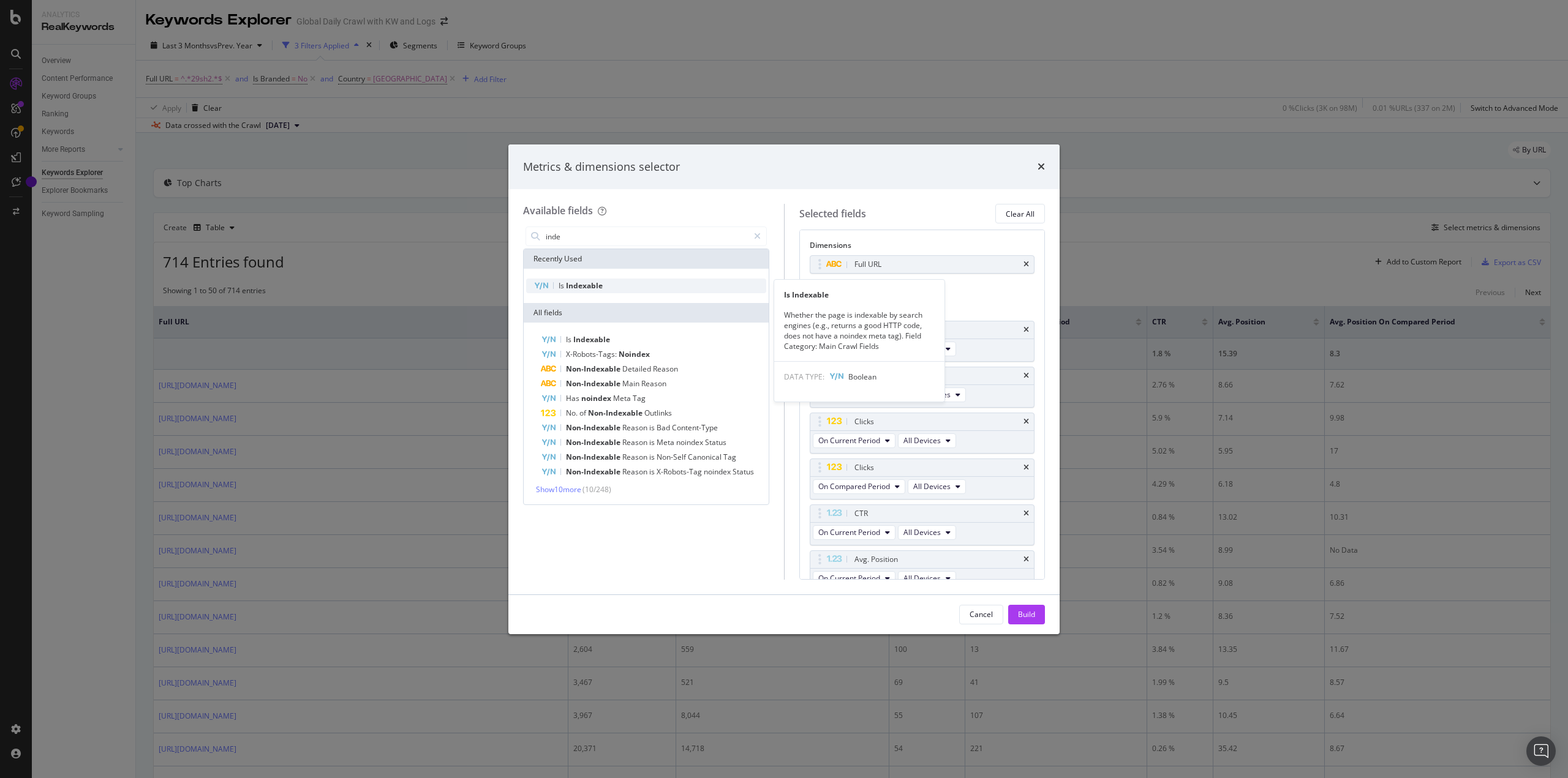
type input "inde"
click at [606, 293] on div "Is Indexable" at bounding box center [646, 286] width 240 height 14
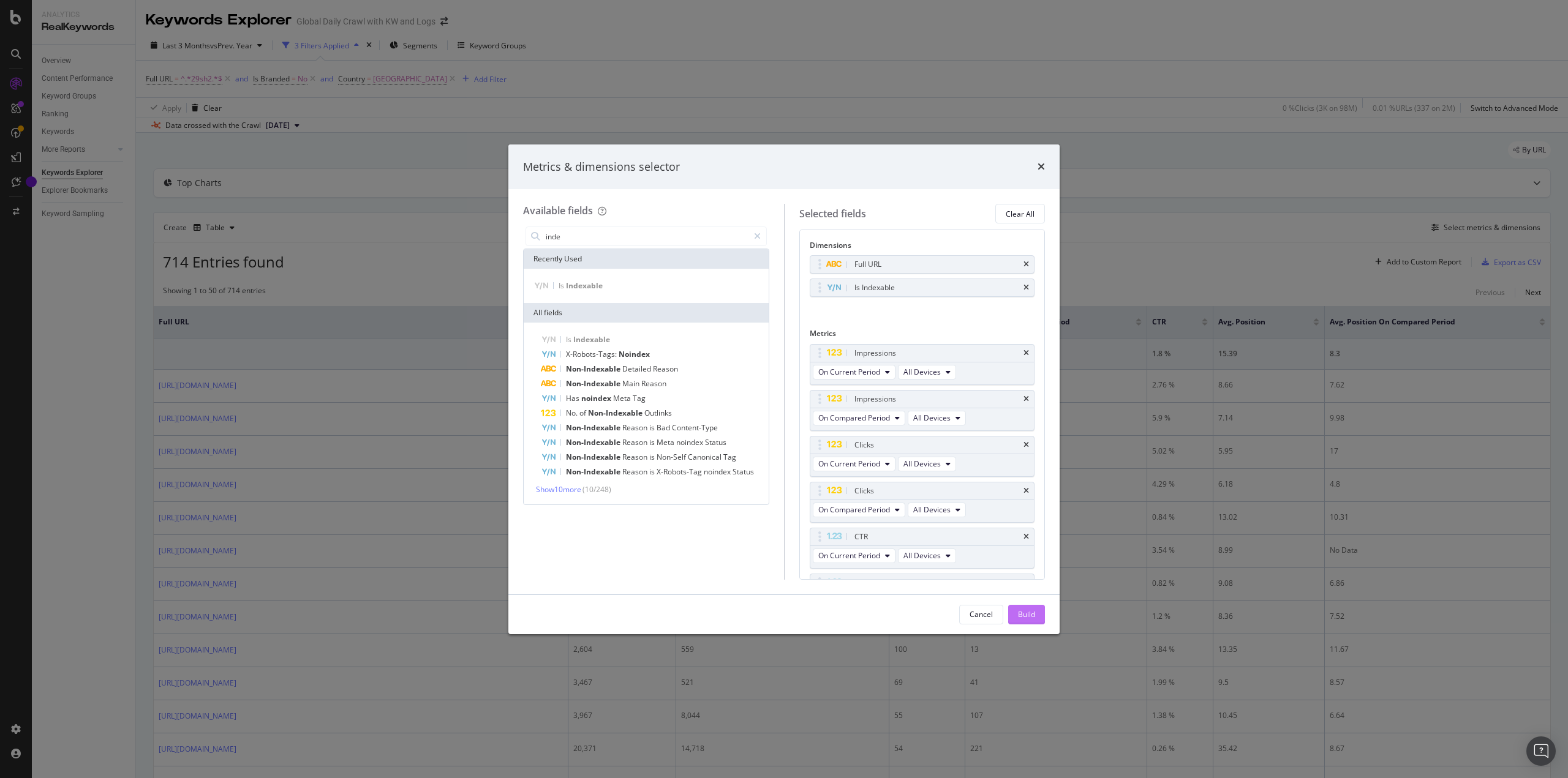
click at [1010, 610] on button "Build" at bounding box center [1026, 614] width 36 height 19
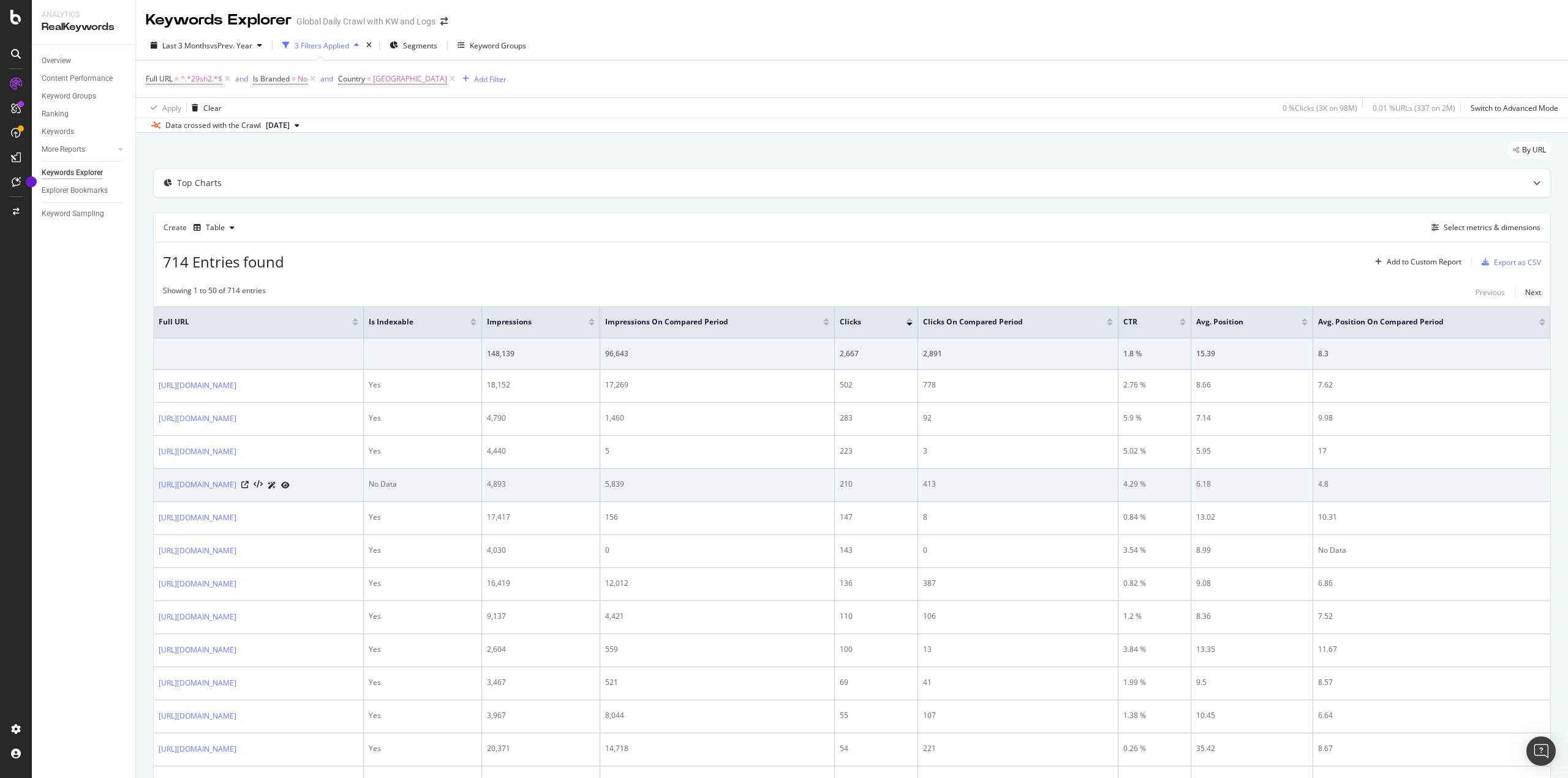
drag, startPoint x: 156, startPoint y: 489, endPoint x: 407, endPoint y: 486, distance: 251.0
click at [364, 486] on td "[URL][DOMAIN_NAME]" at bounding box center [259, 486] width 210 height 33
copy link "[URL][DOMAIN_NAME]"
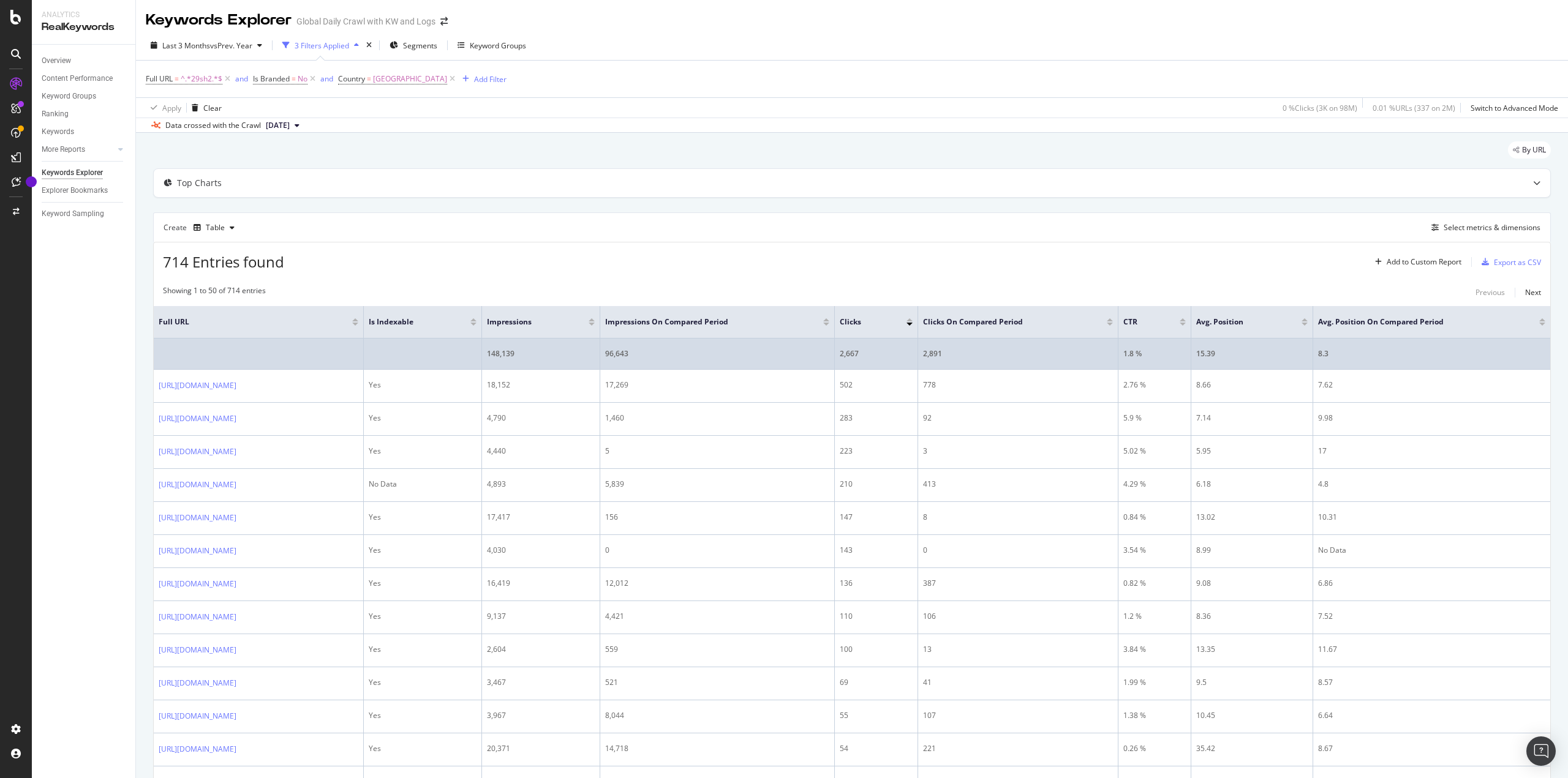
scroll to position [3, 0]
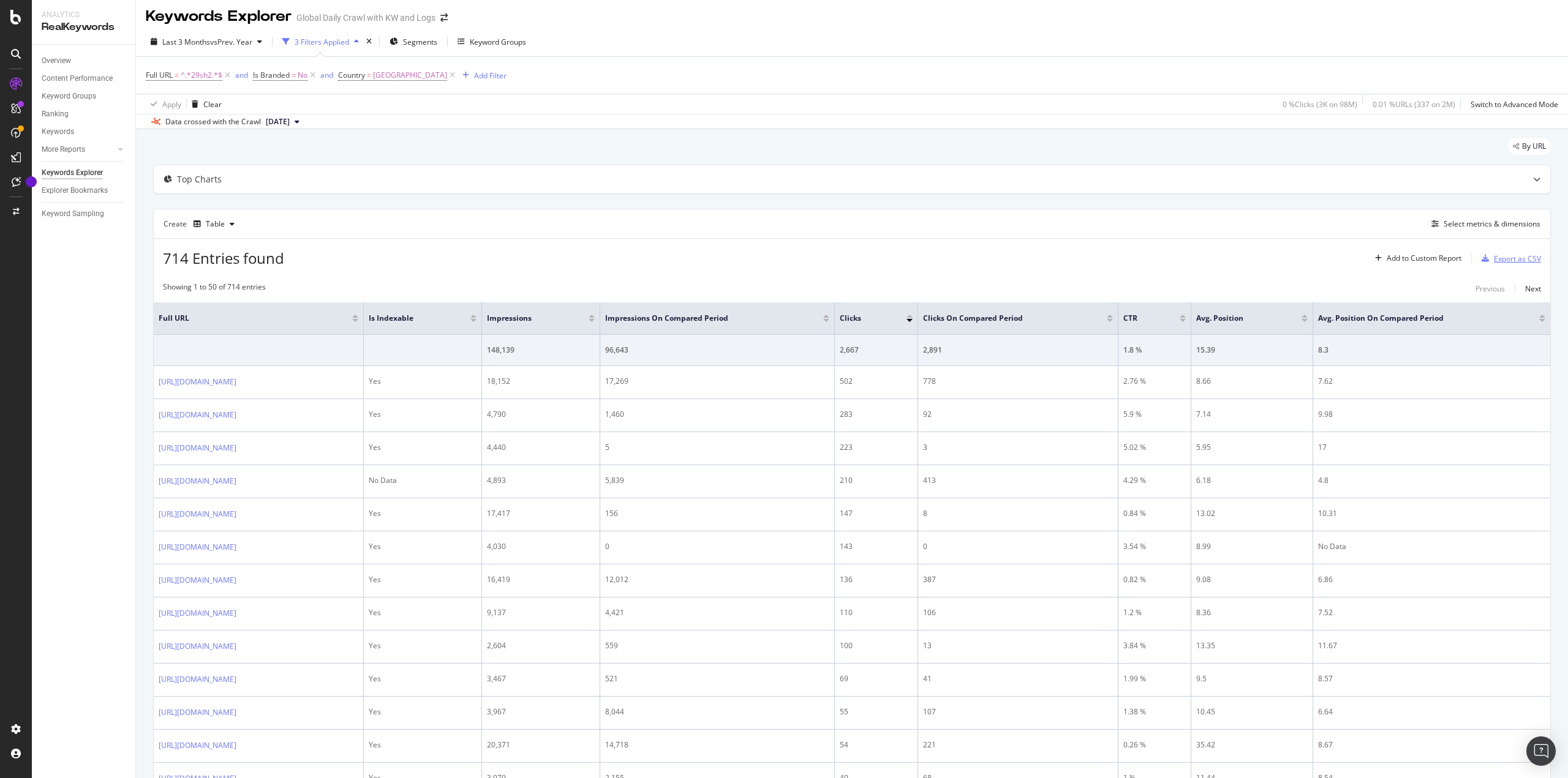
click at [1498, 251] on div "Export as CSV" at bounding box center [1509, 258] width 64 height 19
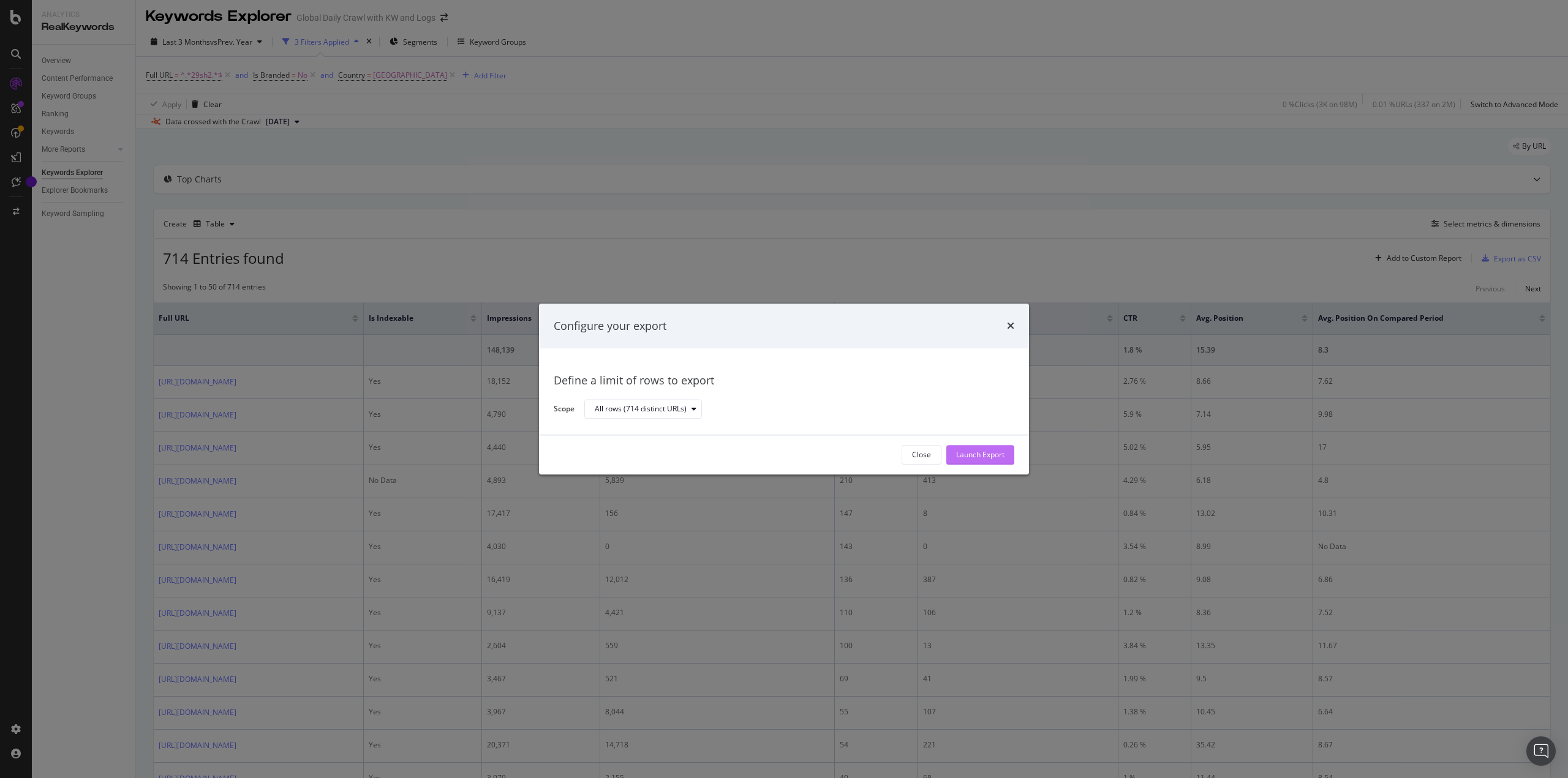
click at [1001, 450] on div "Launch Export" at bounding box center [980, 455] width 48 height 10
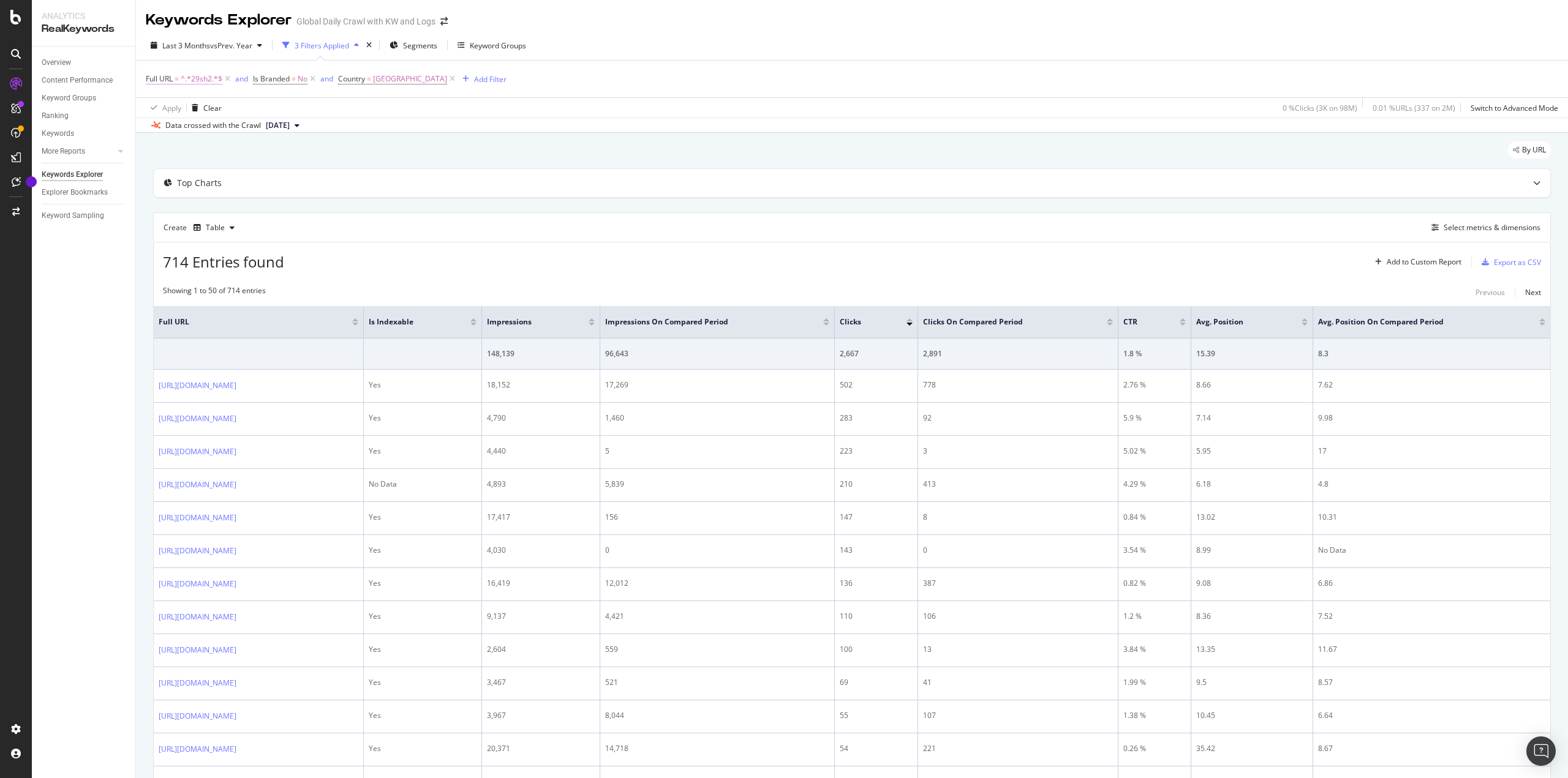
click at [201, 74] on span "^.*29sh2.*$" at bounding box center [201, 79] width 42 height 17
click at [212, 125] on input "29sh2" at bounding box center [214, 130] width 116 height 19
paste input "[URL][DOMAIN_NAME]"
type input "[URL][DOMAIN_NAME]"
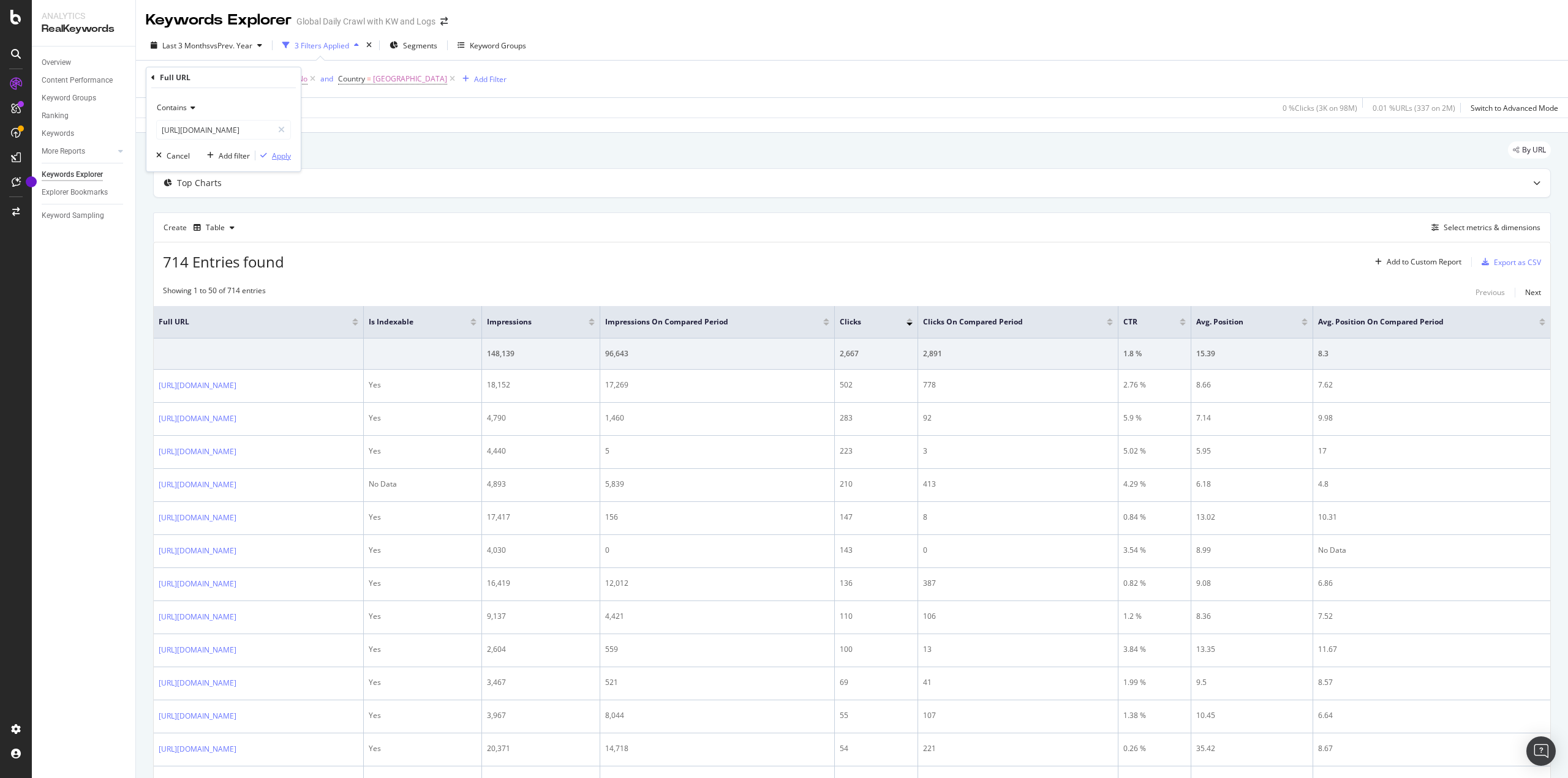
scroll to position [0, 0]
click at [281, 153] on div "Apply" at bounding box center [281, 156] width 19 height 10
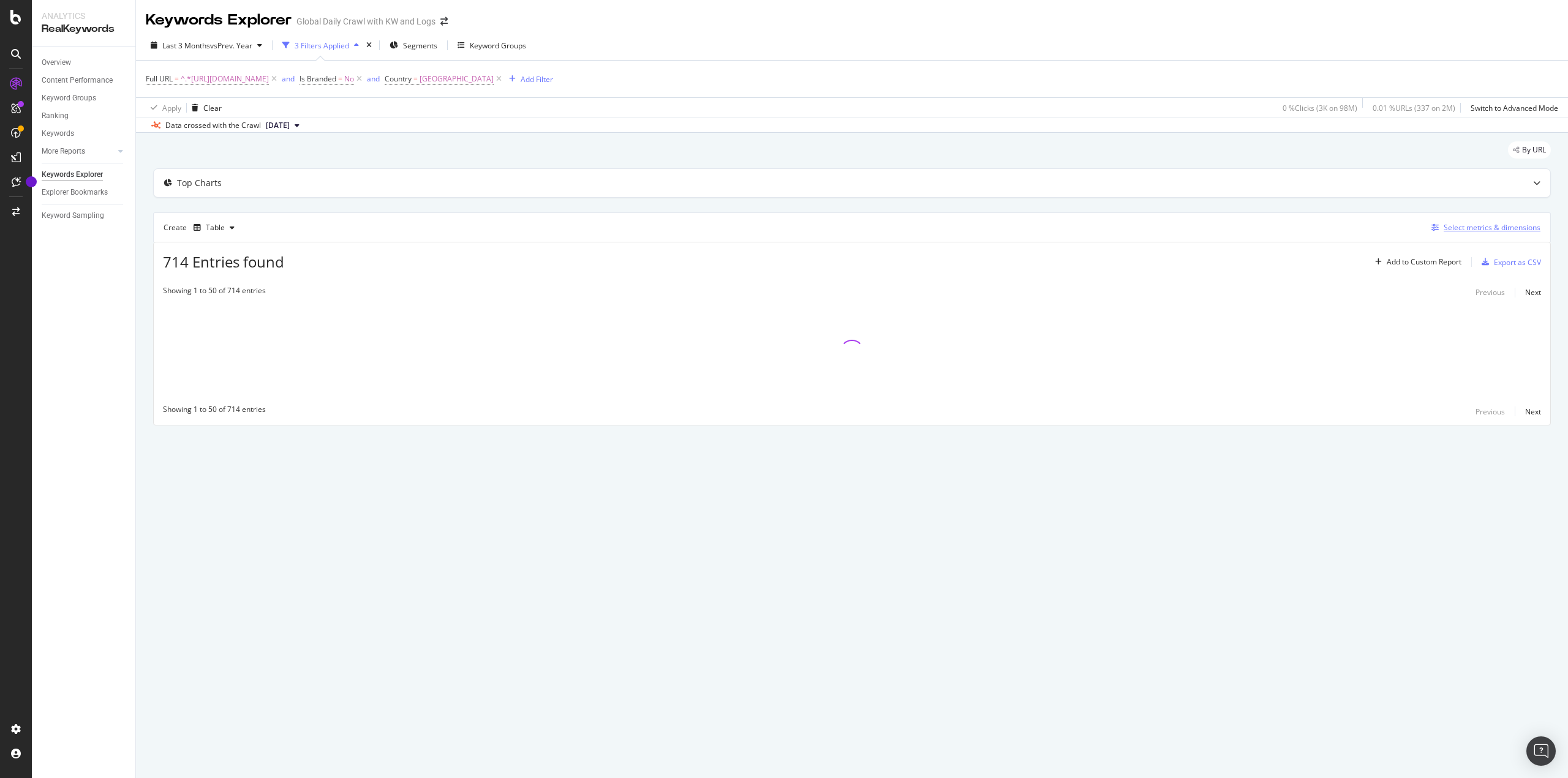
click at [1508, 234] on div "Select metrics & dimensions" at bounding box center [1483, 228] width 114 height 14
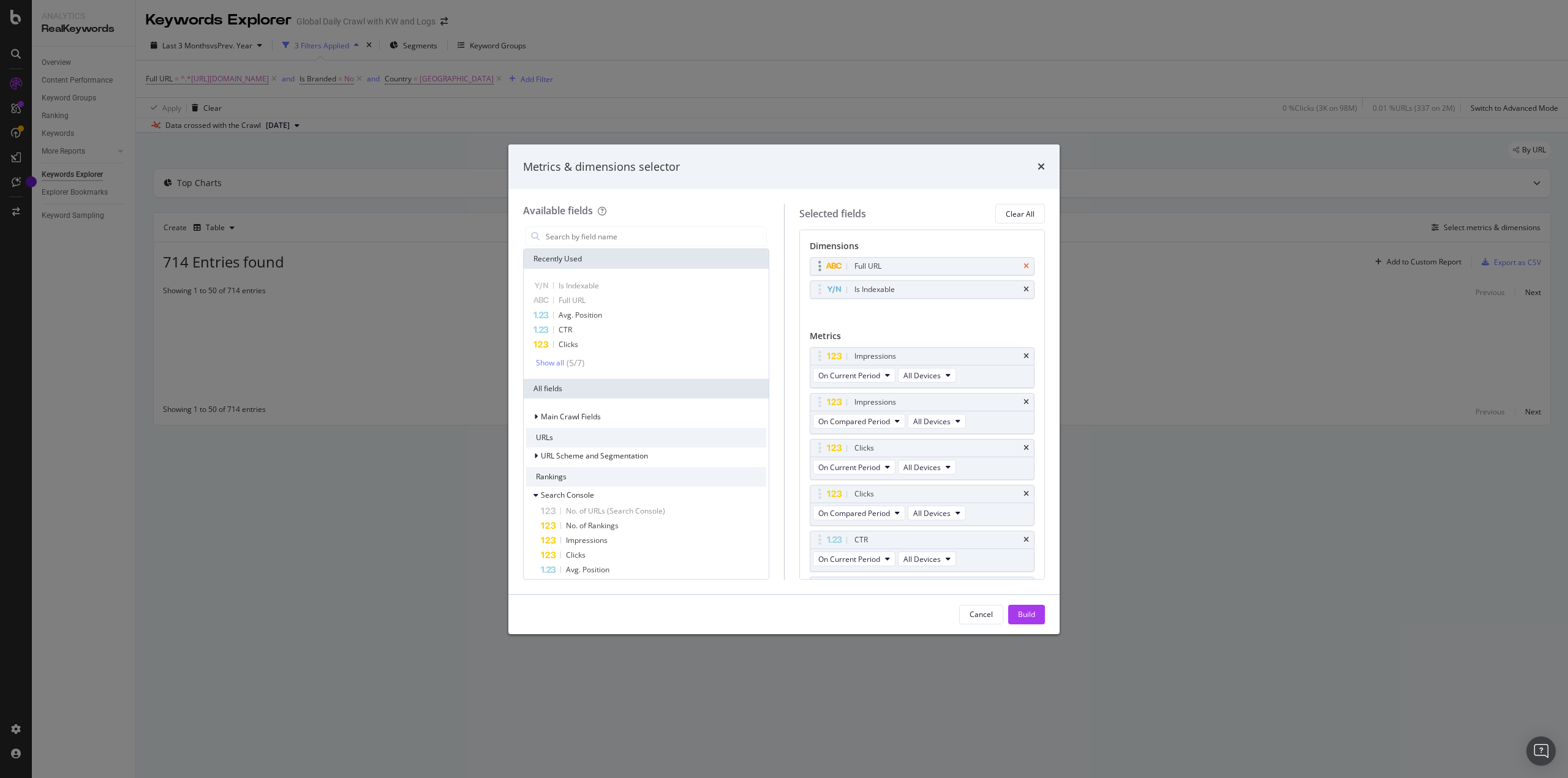
click at [1024, 265] on icon "times" at bounding box center [1026, 266] width 6 height 8
click at [644, 237] on input "modal" at bounding box center [655, 236] width 222 height 19
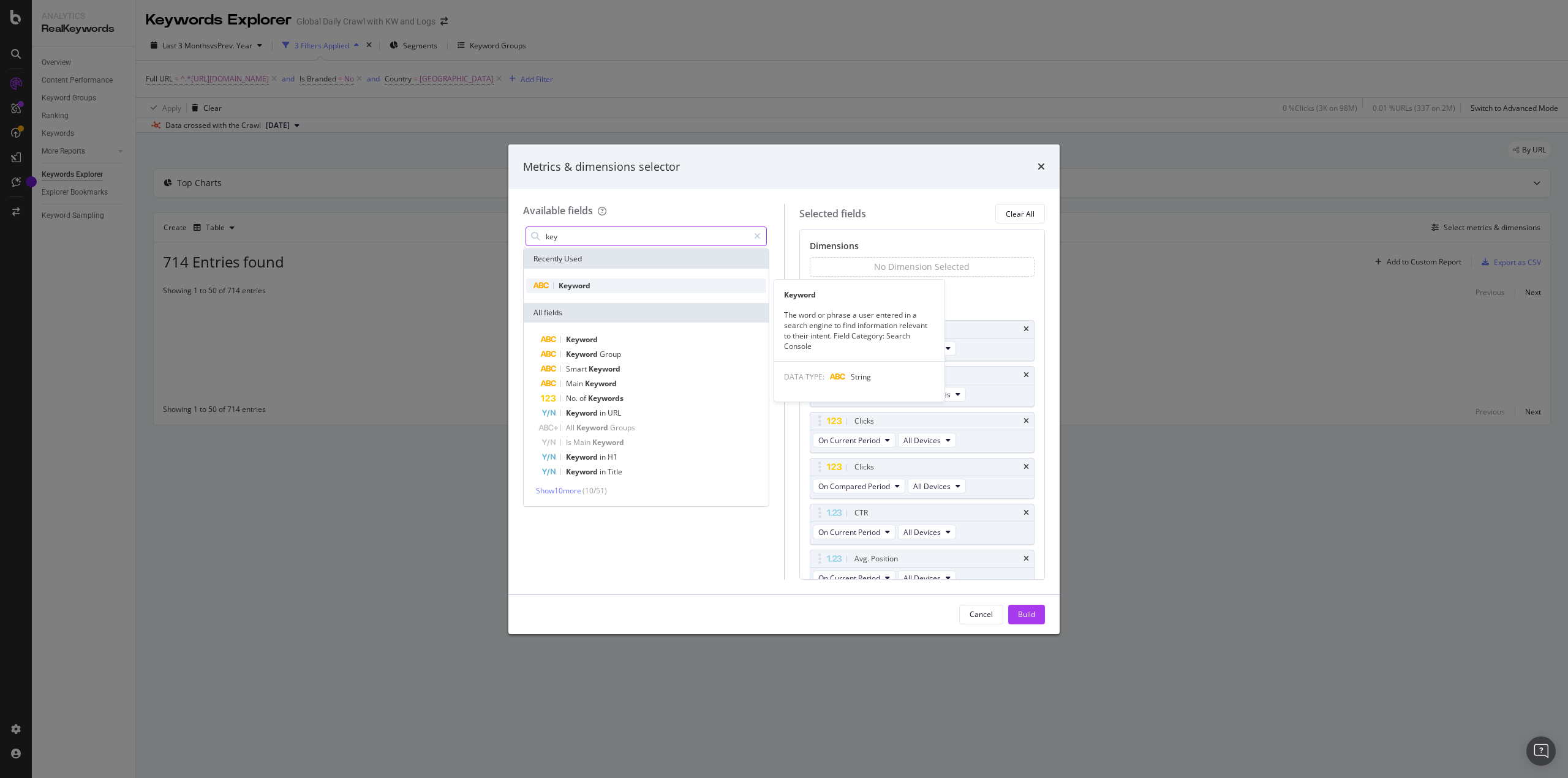
type input "key"
click at [642, 288] on div "Keyword" at bounding box center [646, 286] width 240 height 14
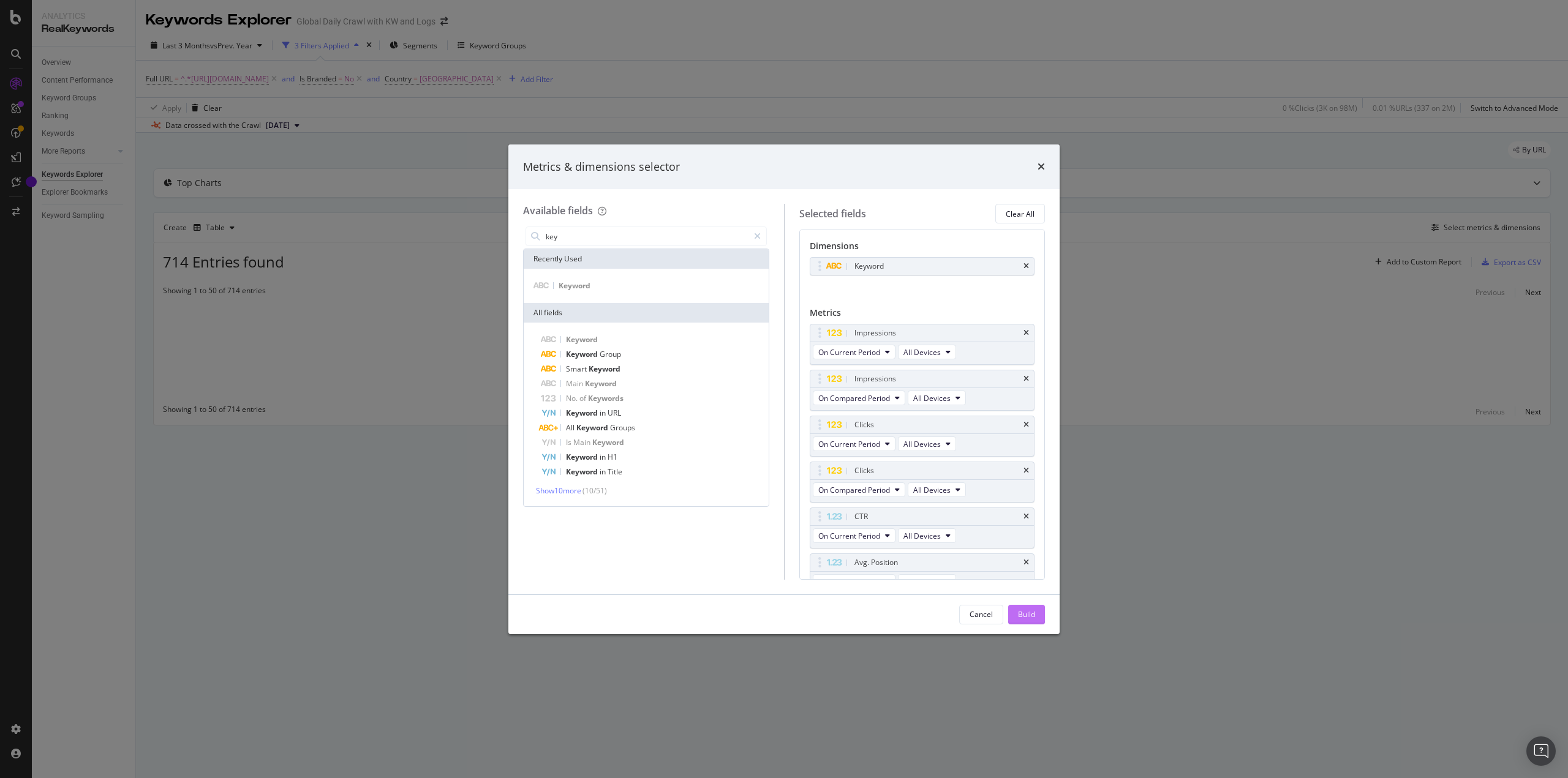
click at [1021, 613] on div "Build" at bounding box center [1026, 614] width 17 height 10
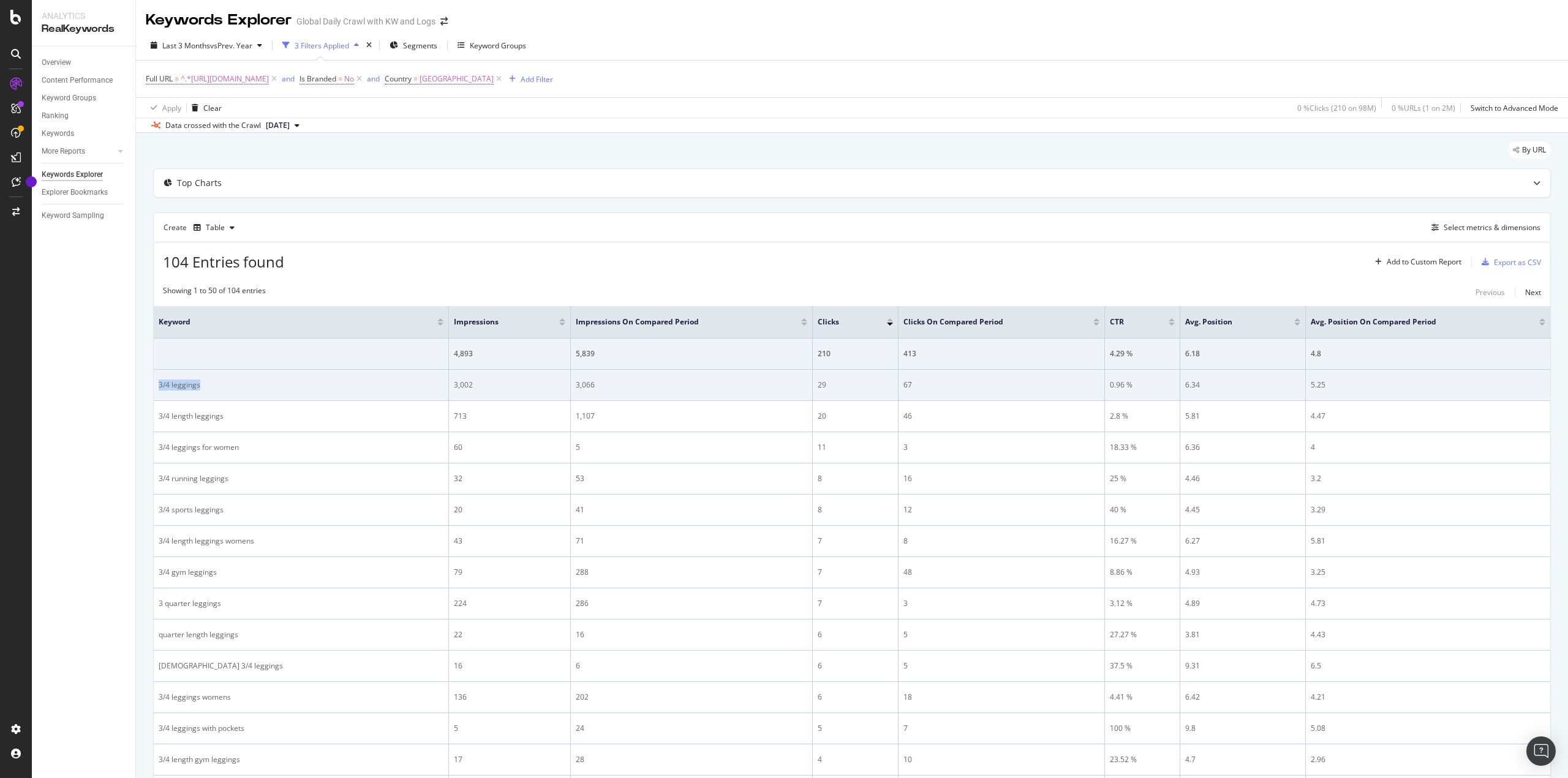
drag, startPoint x: 157, startPoint y: 381, endPoint x: 198, endPoint y: 378, distance: 41.1
click at [198, 378] on td "3/4 leggings" at bounding box center [301, 385] width 295 height 31
copy div "3/4 leggings"
click at [191, 363] on div at bounding box center [191, 363] width 0 height 0
